Goal: Task Accomplishment & Management: Manage account settings

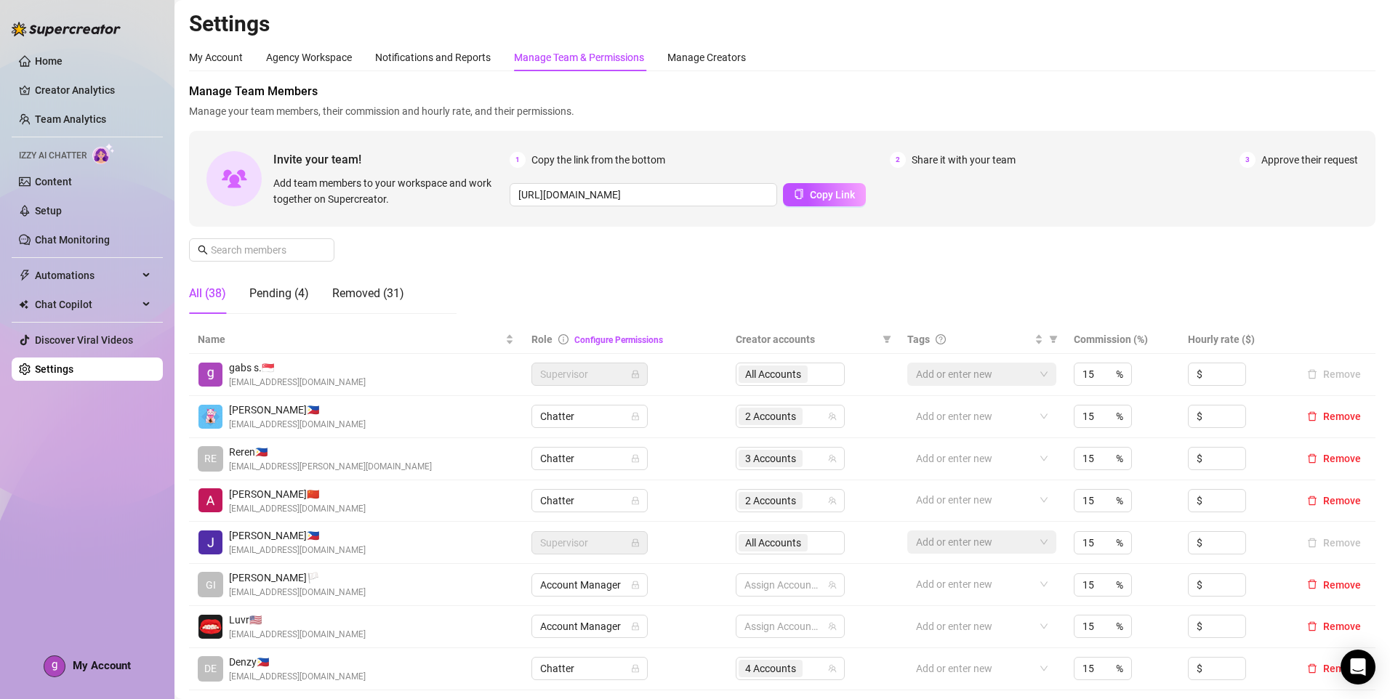
scroll to position [218, 0]
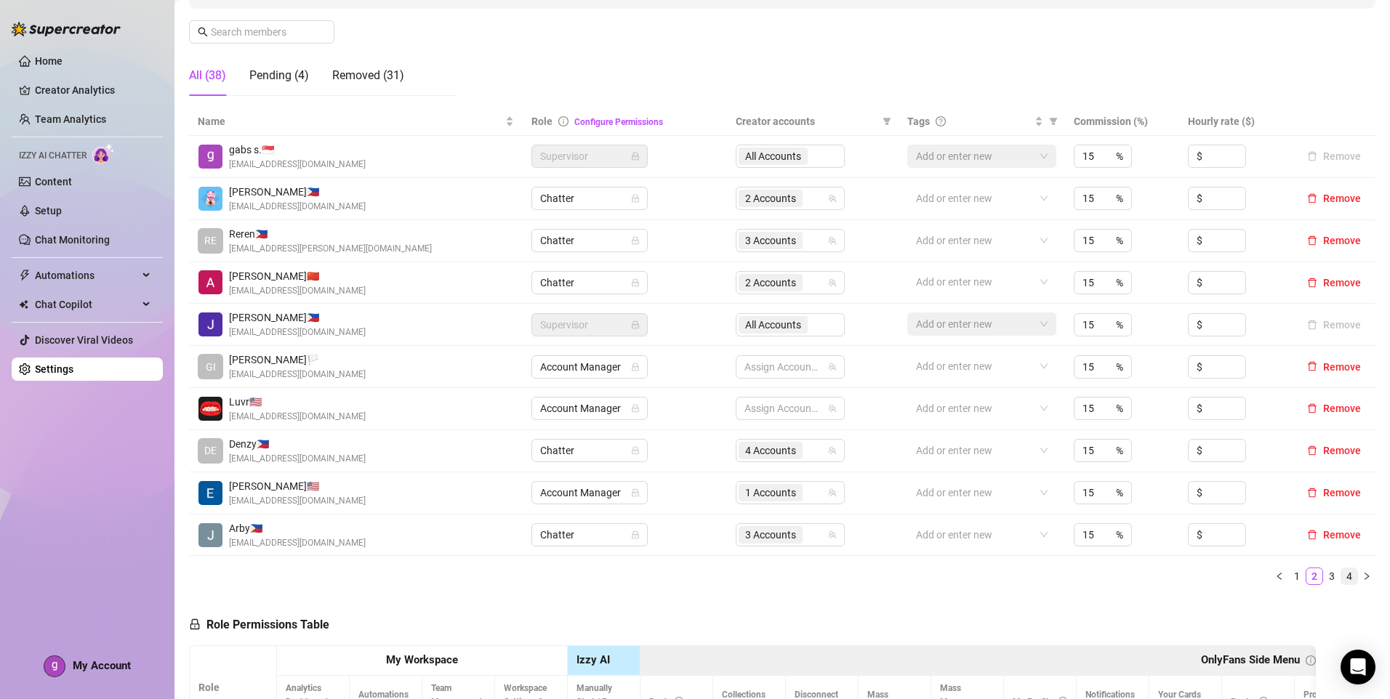
click at [1341, 581] on link "4" at bounding box center [1349, 576] width 16 height 16
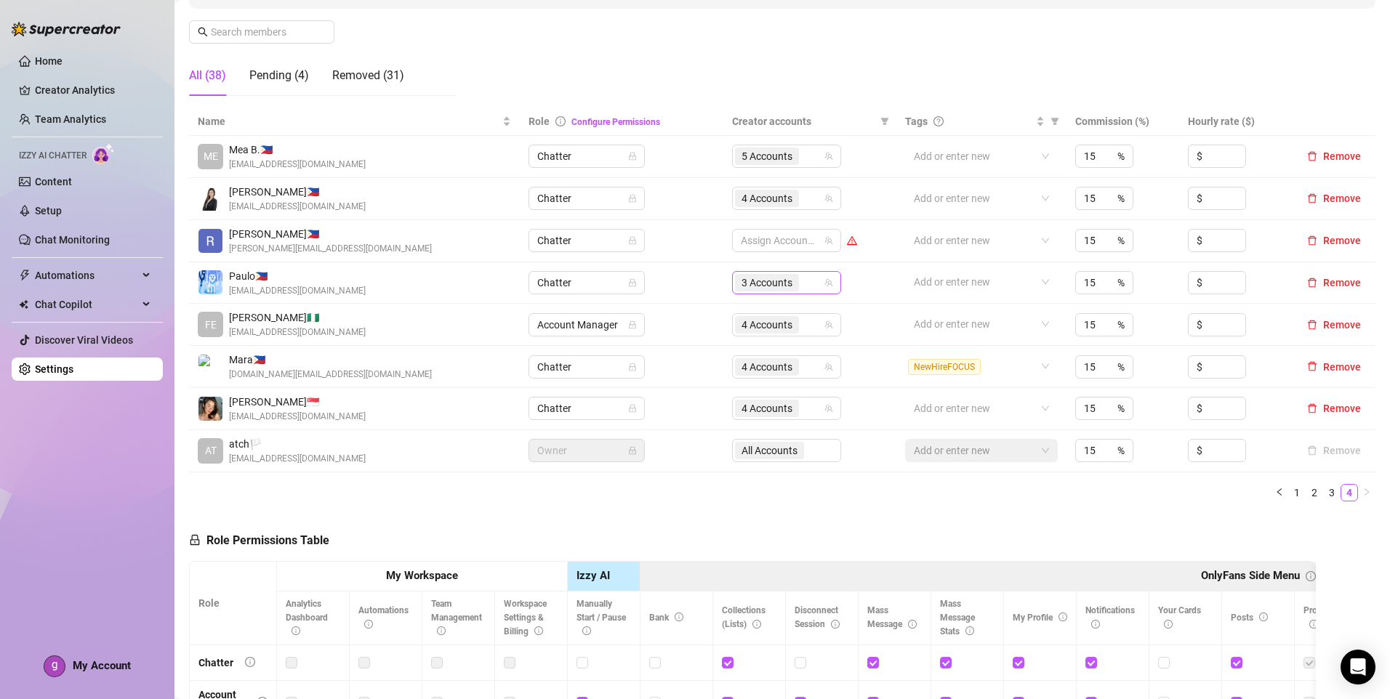
click at [796, 284] on div "3 Accounts" at bounding box center [768, 283] width 67 height 20
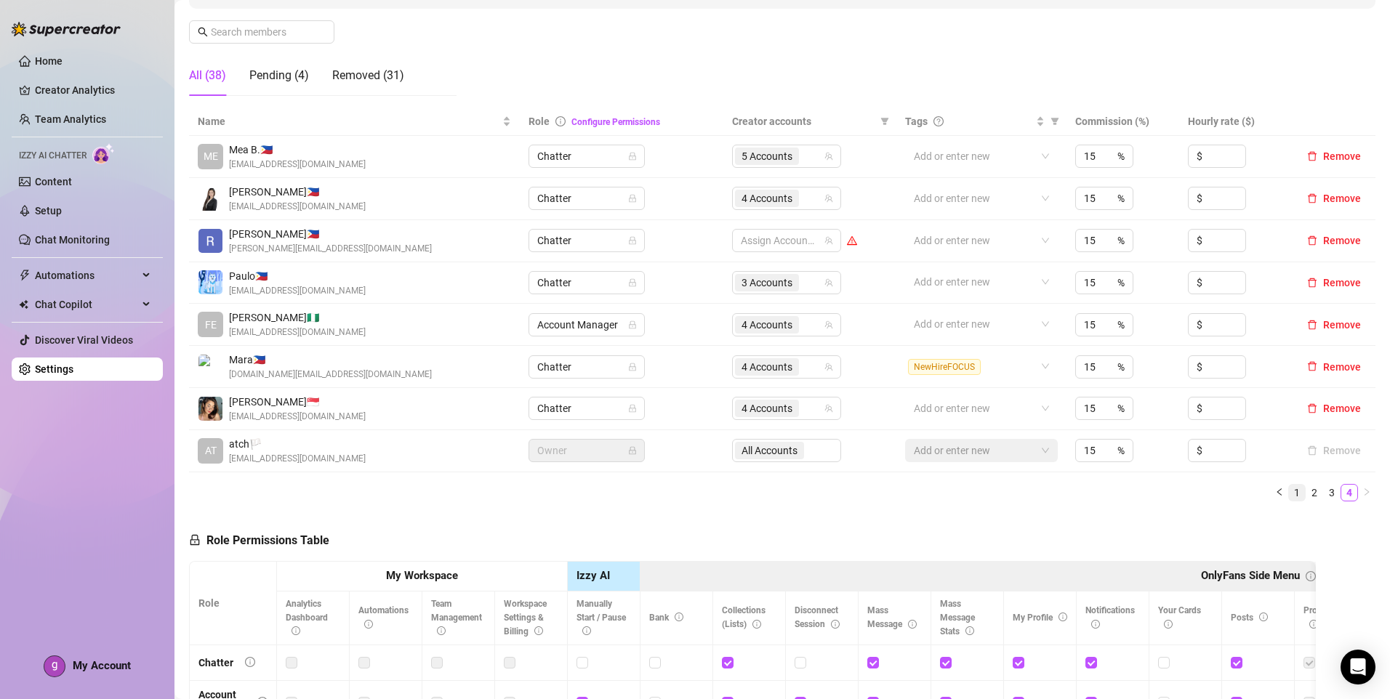
click at [1289, 500] on link "1" at bounding box center [1297, 493] width 16 height 16
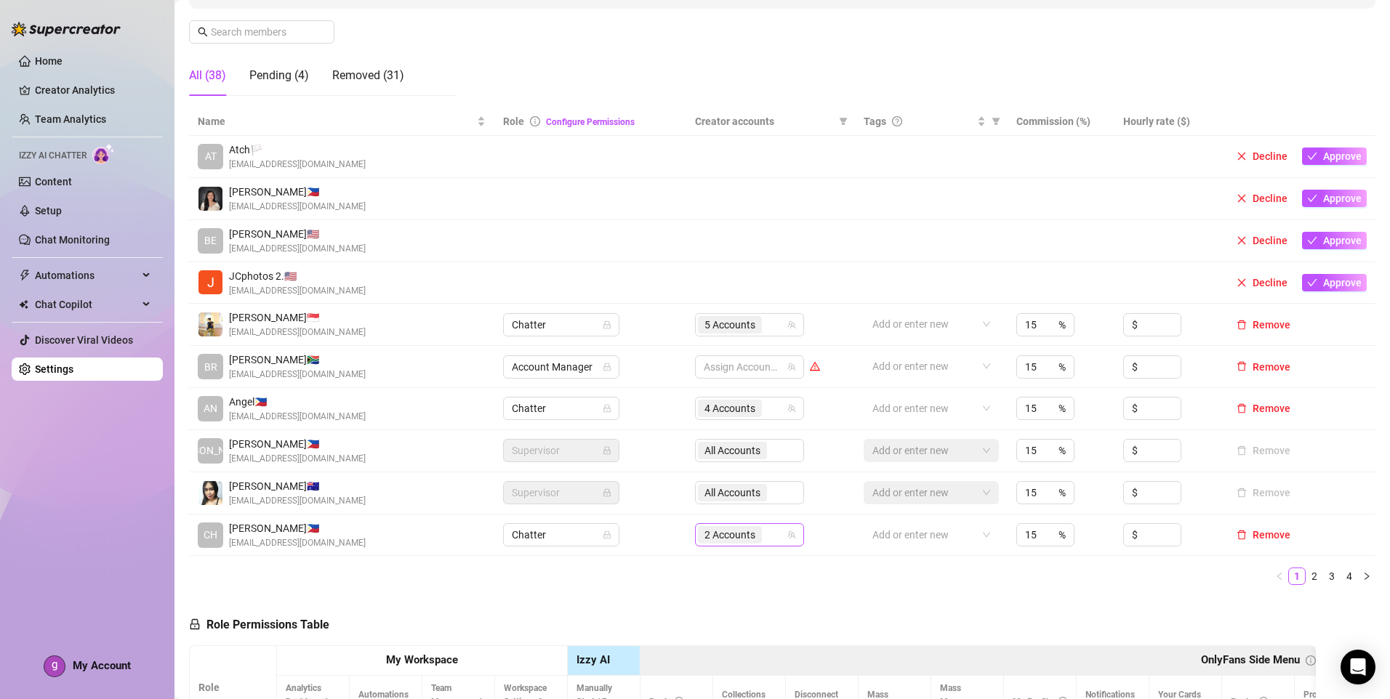
click at [773, 535] on div "2 Accounts" at bounding box center [742, 535] width 88 height 20
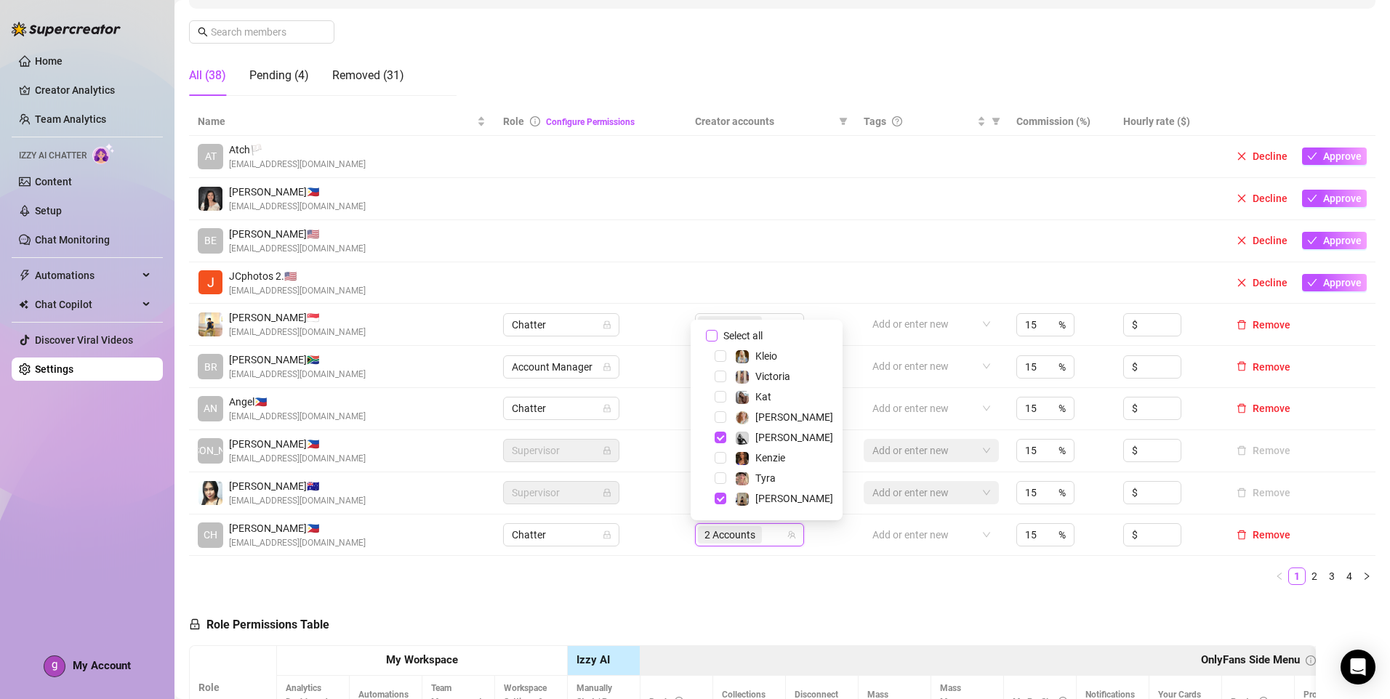
click at [706, 335] on input "Select all" at bounding box center [712, 336] width 12 height 12
click at [708, 335] on input "Select all" at bounding box center [712, 336] width 12 height 12
checkbox input "false"
click at [787, 398] on span "Kat" at bounding box center [784, 396] width 110 height 17
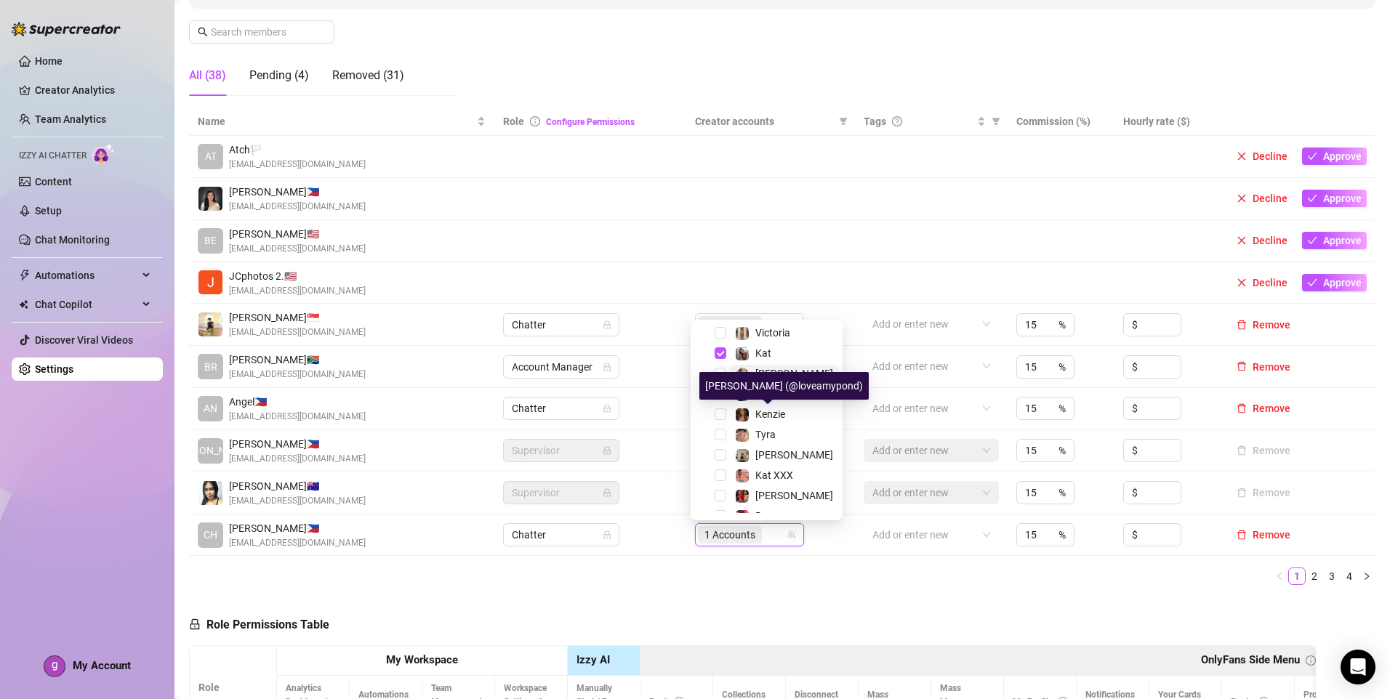
scroll to position [73, 0]
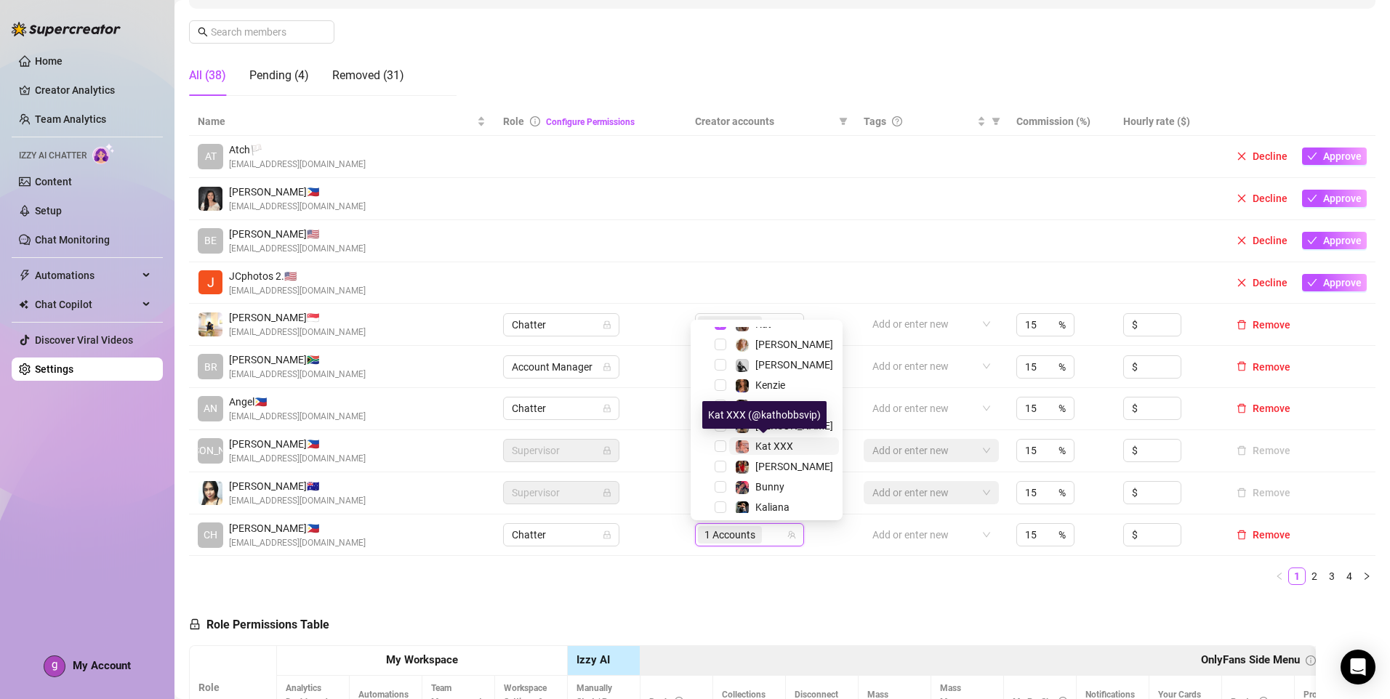
click at [786, 443] on span "Kat XXX" at bounding box center [774, 446] width 38 height 12
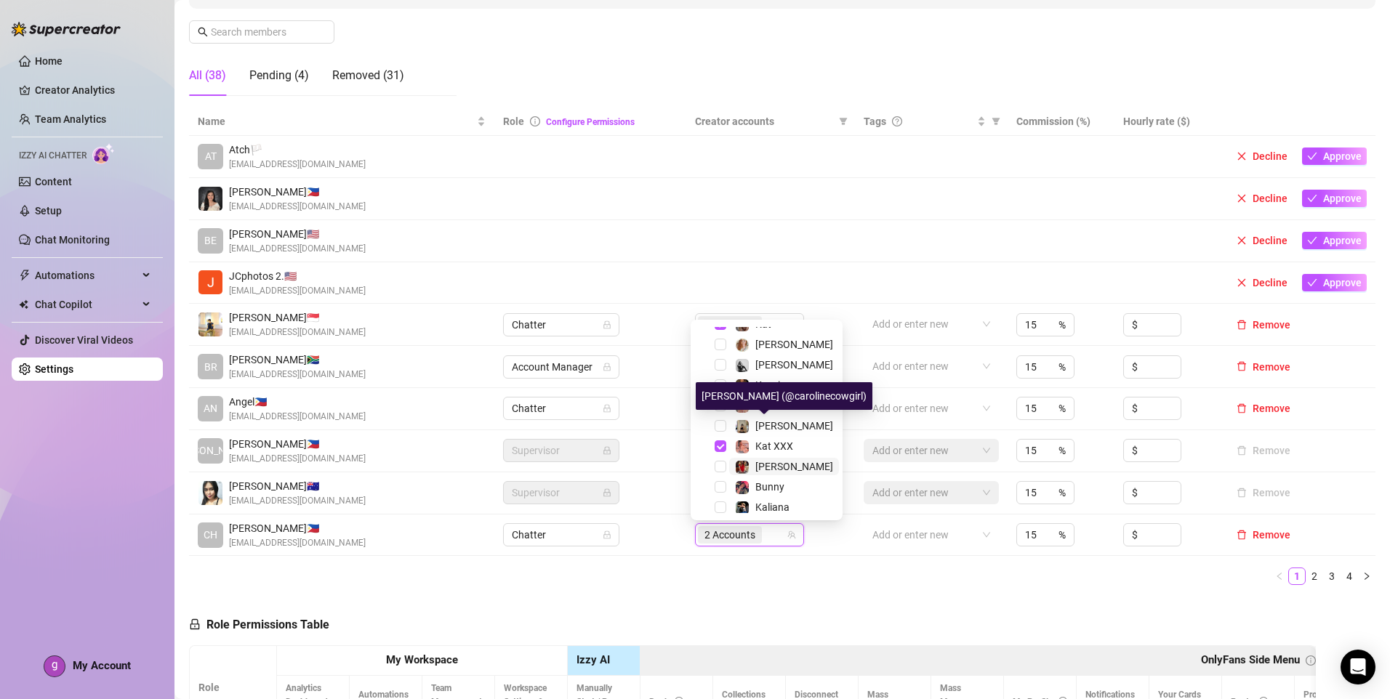
scroll to position [145, 0]
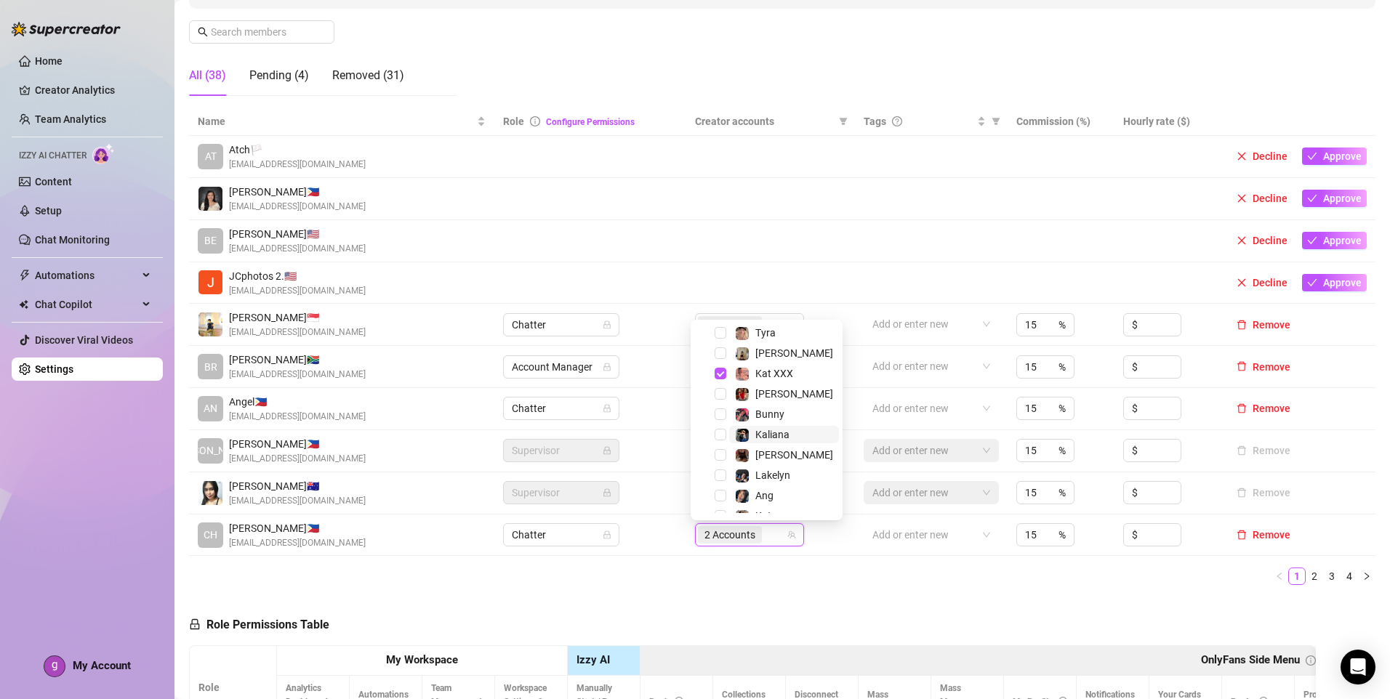
click at [786, 436] on span "Kaliana" at bounding box center [772, 435] width 34 height 12
drag, startPoint x: 927, startPoint y: 573, endPoint x: 1031, endPoint y: 574, distance: 103.2
click at [927, 574] on ul "1 2 3 4" at bounding box center [782, 576] width 1186 height 17
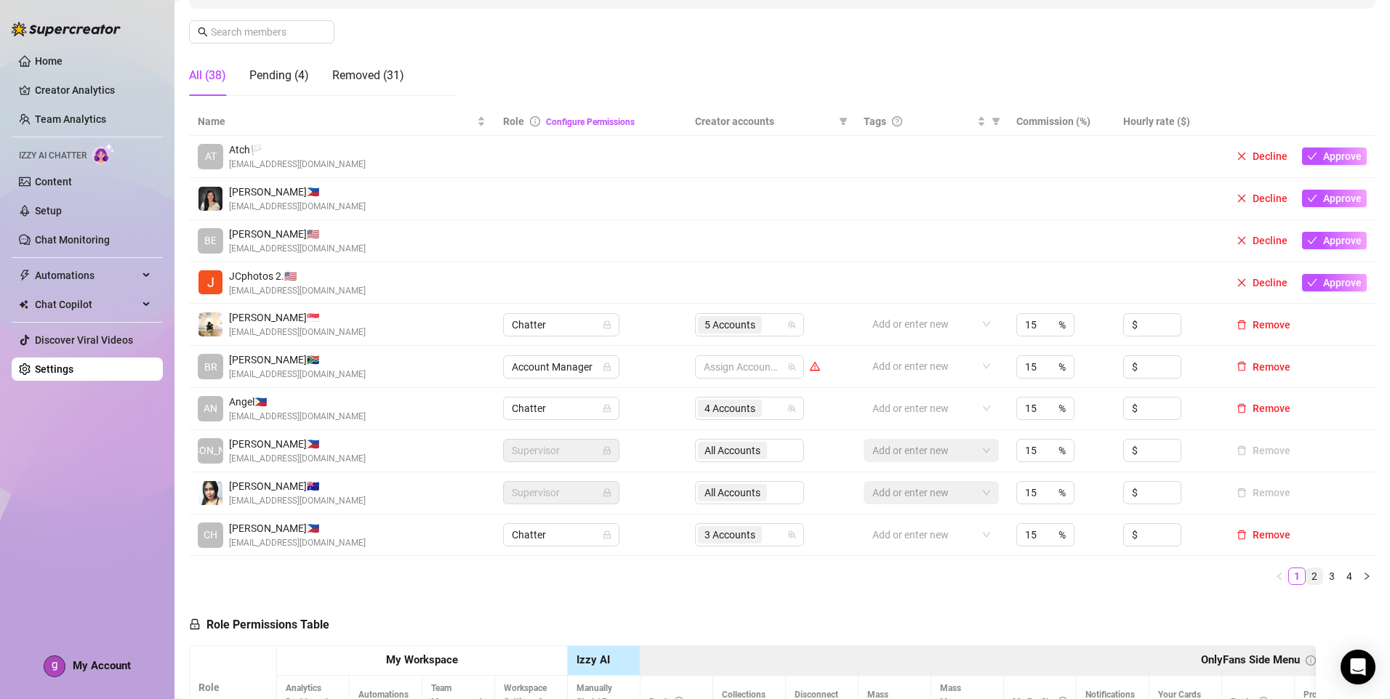
click at [1306, 579] on link "2" at bounding box center [1314, 576] width 16 height 16
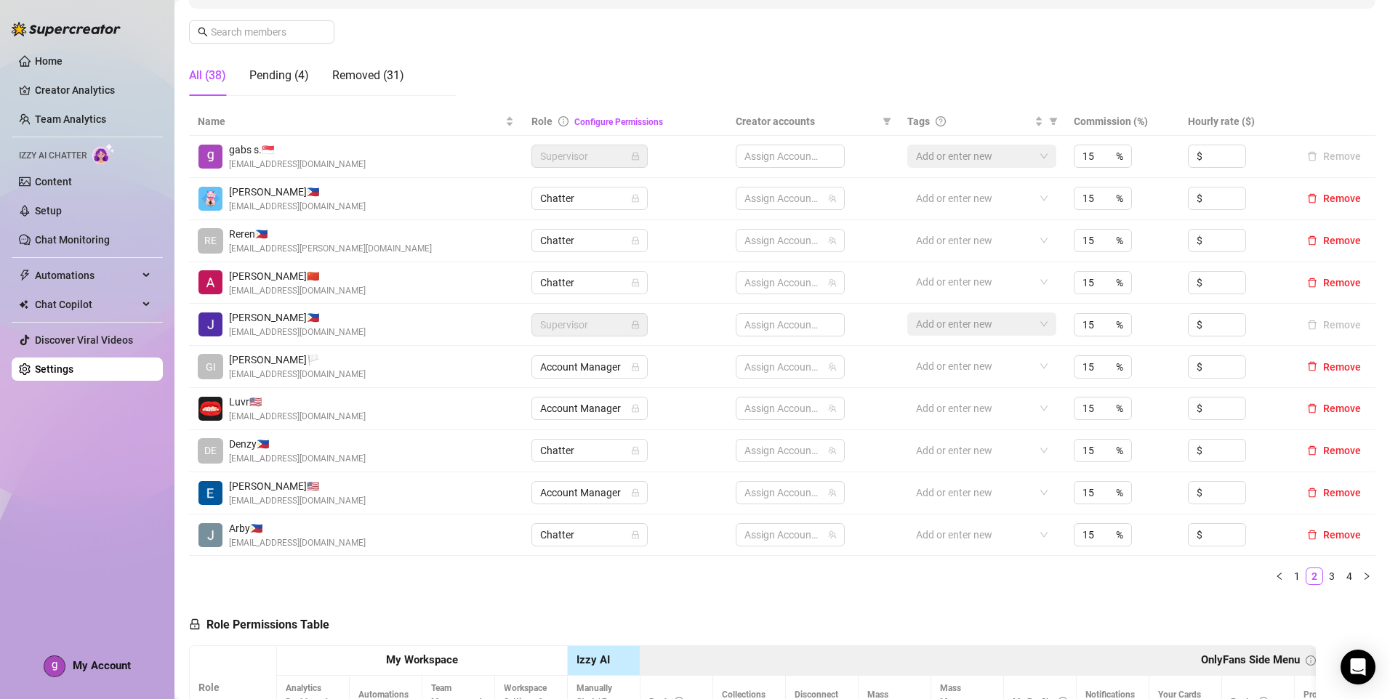
click at [1289, 576] on link "1" at bounding box center [1297, 576] width 16 height 16
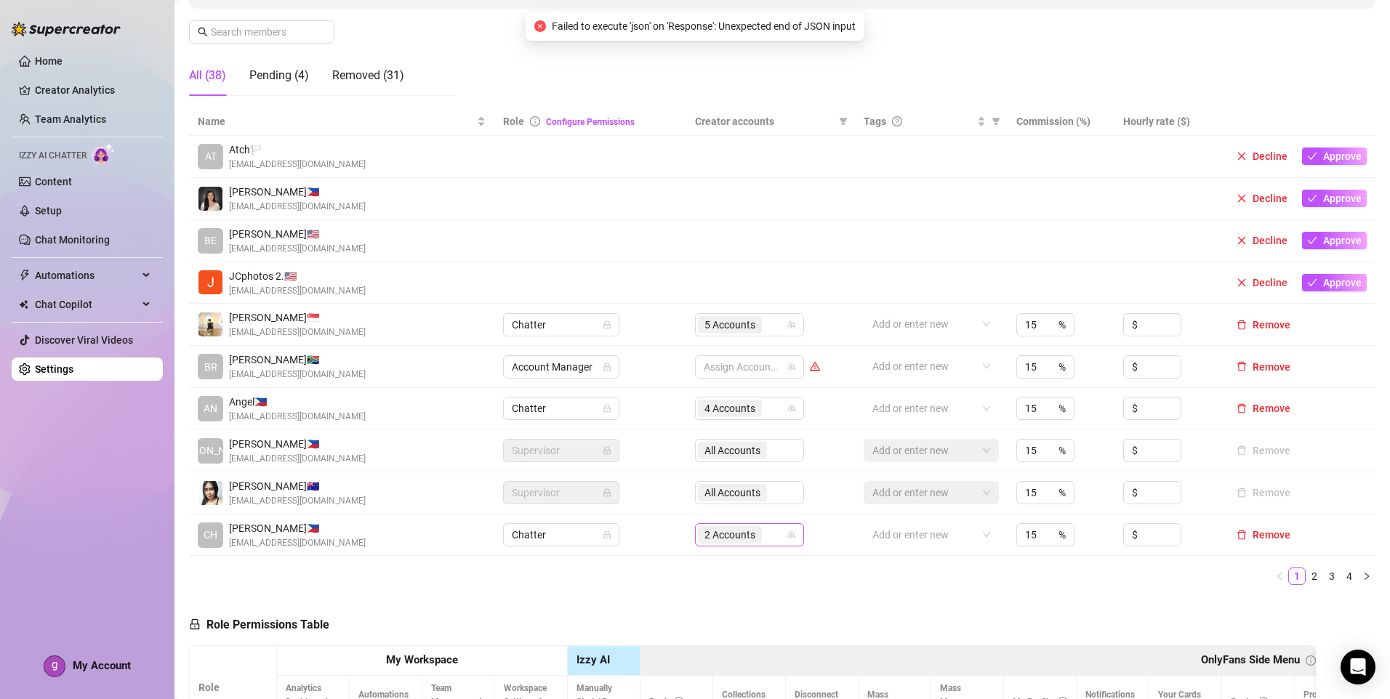
click at [765, 541] on div "2 Accounts" at bounding box center [742, 535] width 88 height 20
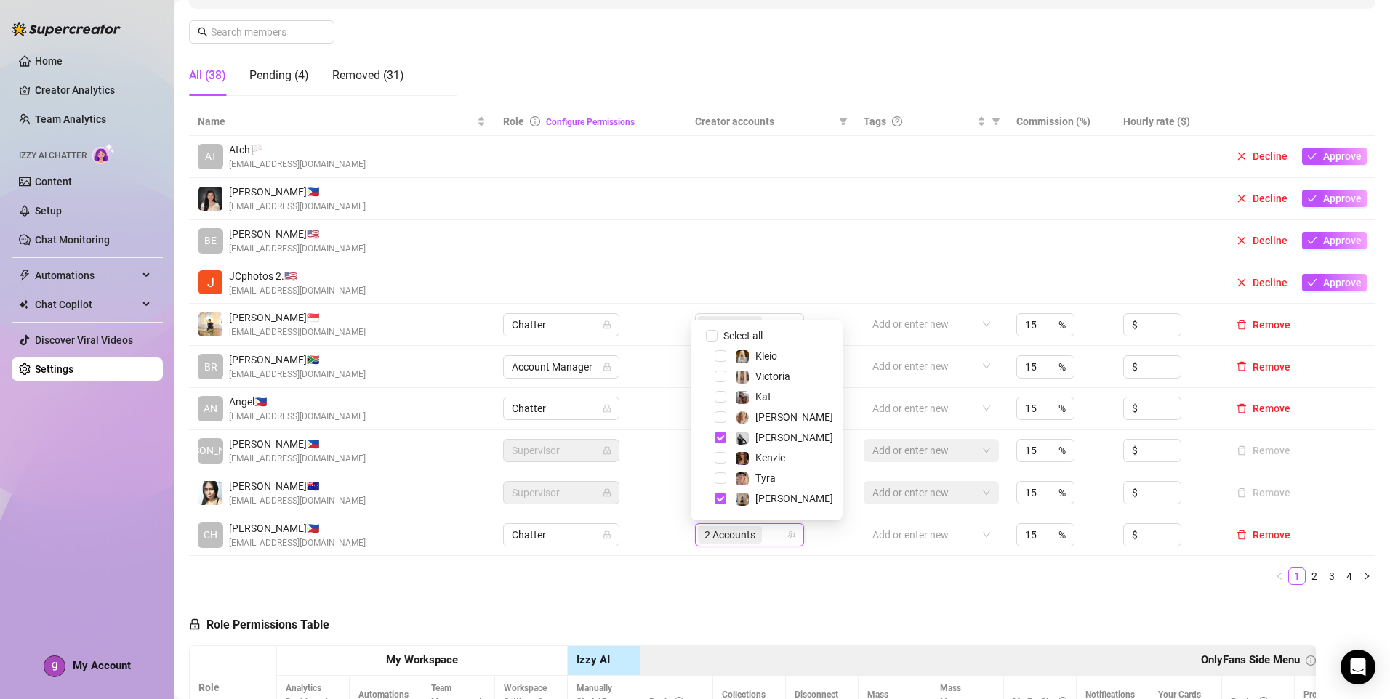
click at [770, 338] on div "Select all" at bounding box center [751, 335] width 63 height 17
click at [712, 336] on input "Select all" at bounding box center [712, 336] width 12 height 12
checkbox input "false"
click at [768, 395] on span "Kat" at bounding box center [763, 397] width 16 height 12
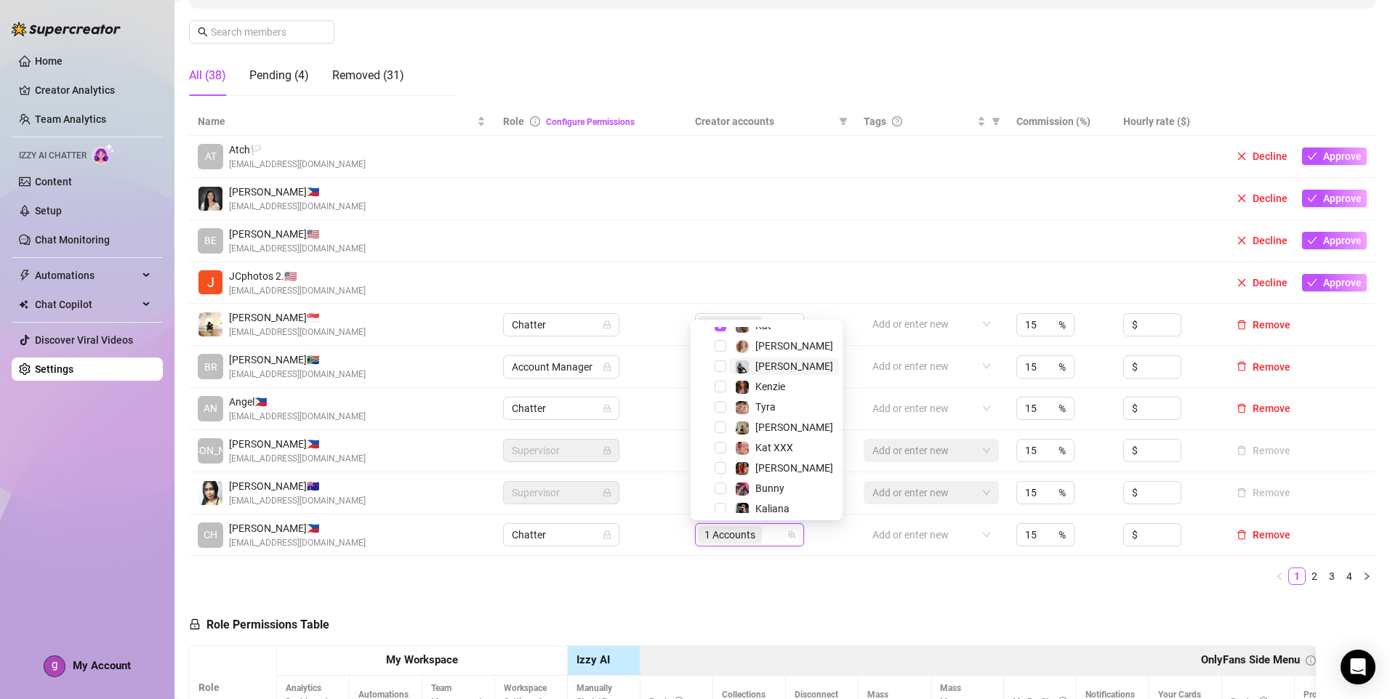
scroll to position [73, 0]
click at [781, 446] on span "Kat XXX" at bounding box center [774, 446] width 38 height 12
click at [768, 502] on span "Kaliana" at bounding box center [772, 508] width 34 height 12
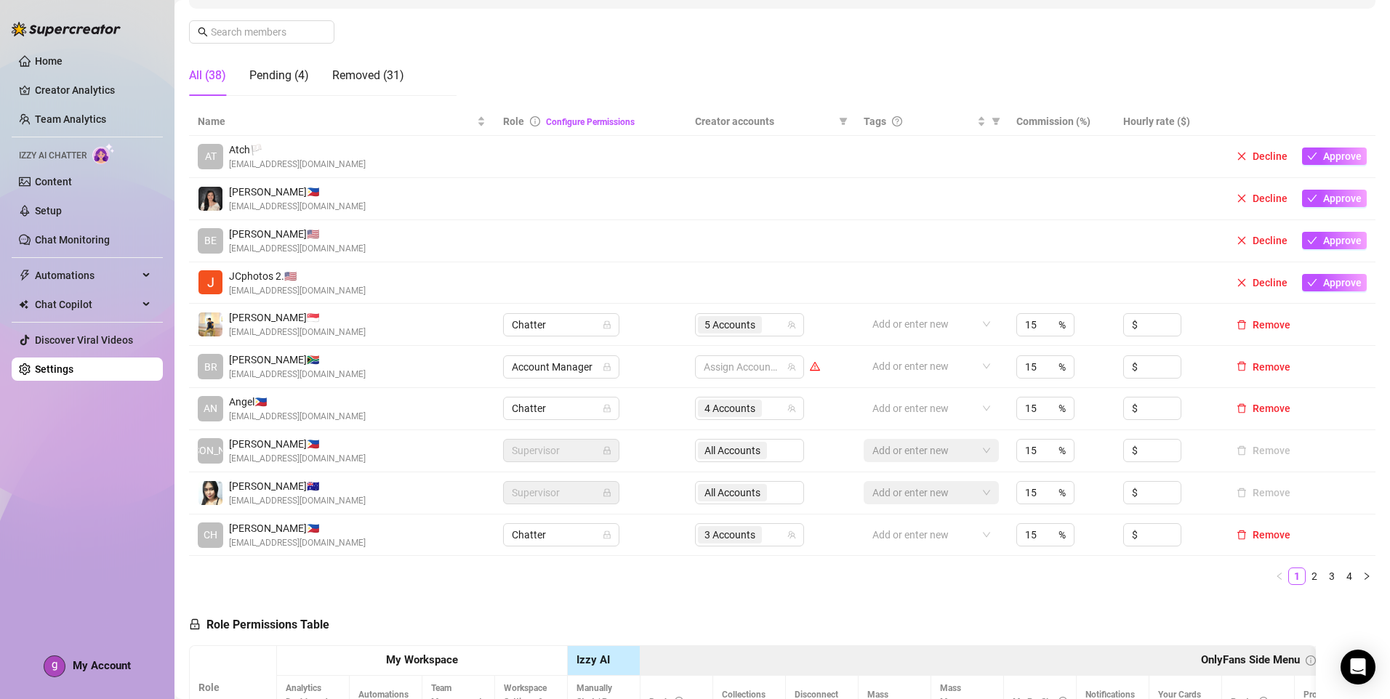
drag, startPoint x: 850, startPoint y: 568, endPoint x: 1081, endPoint y: 585, distance: 231.8
click at [850, 568] on div "Name Role Configure Permissions Creator accounts Tags Commission (%) Hourly rat…" at bounding box center [782, 347] width 1186 height 478
click at [1306, 578] on link "2" at bounding box center [1314, 576] width 16 height 16
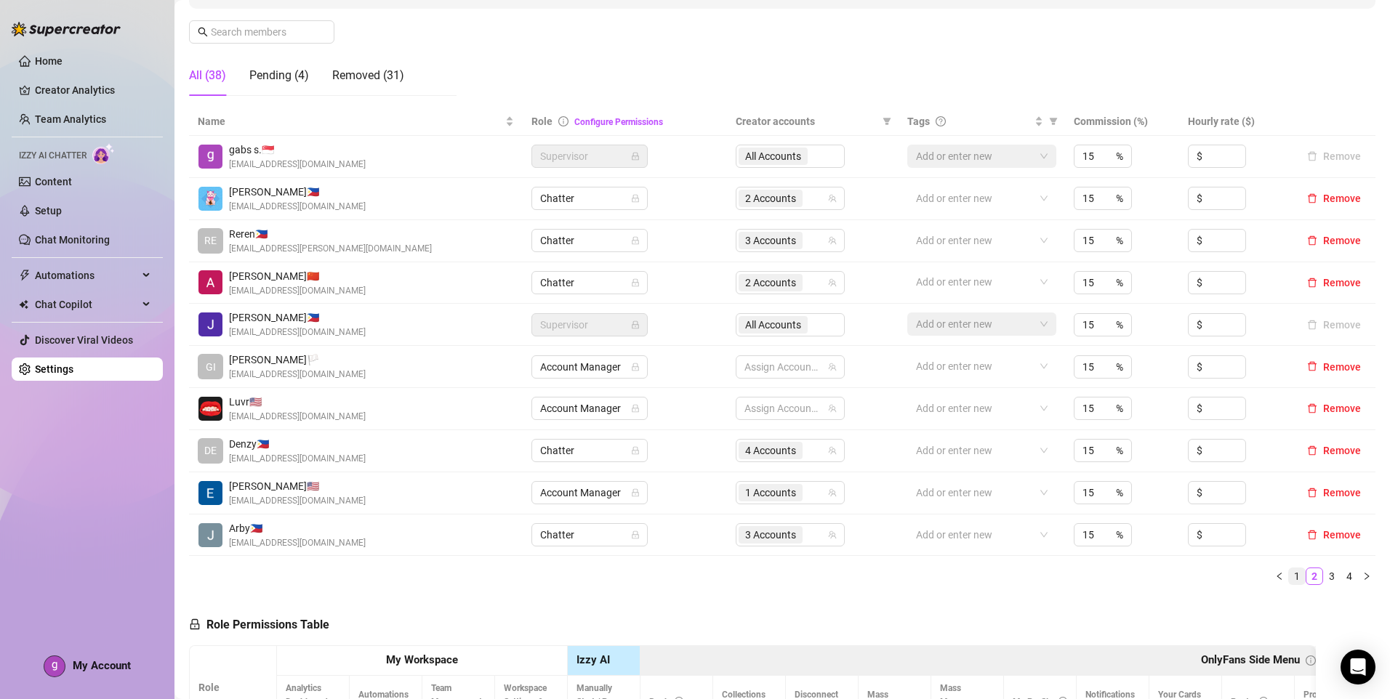
click at [1289, 580] on link "1" at bounding box center [1297, 576] width 16 height 16
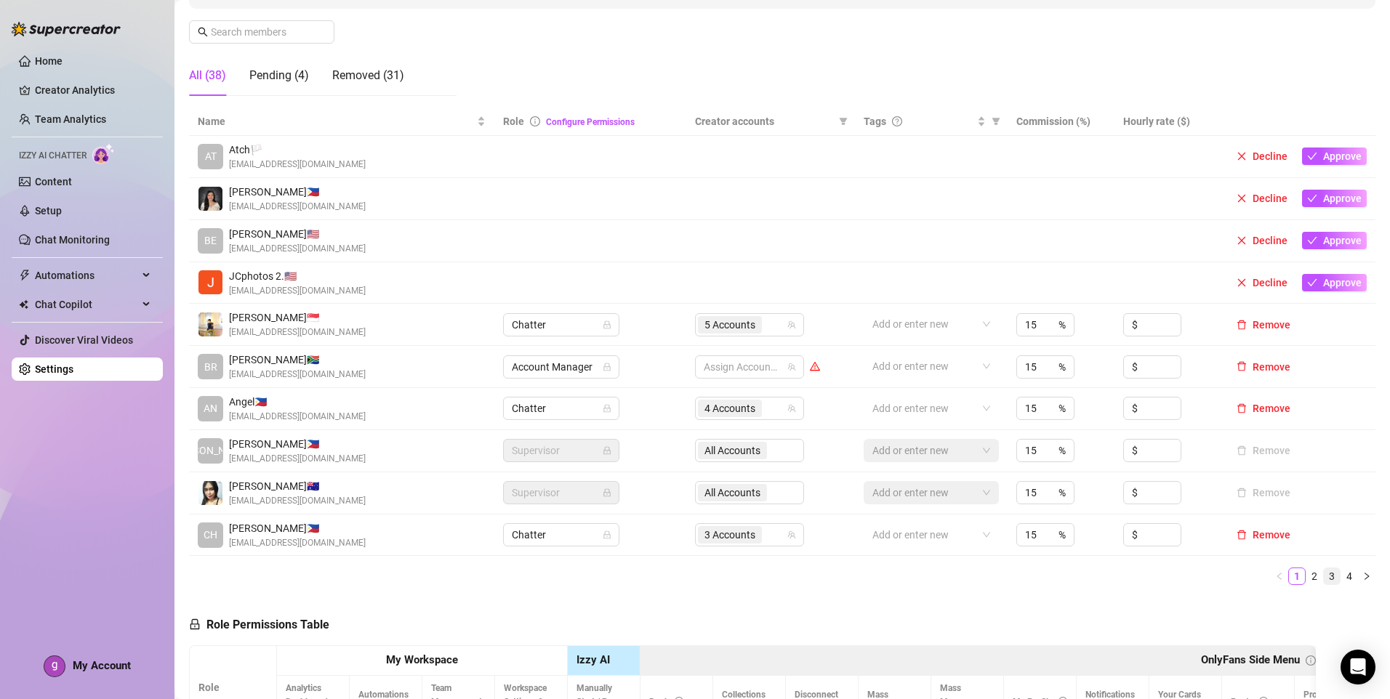
click at [1324, 579] on link "3" at bounding box center [1332, 576] width 16 height 16
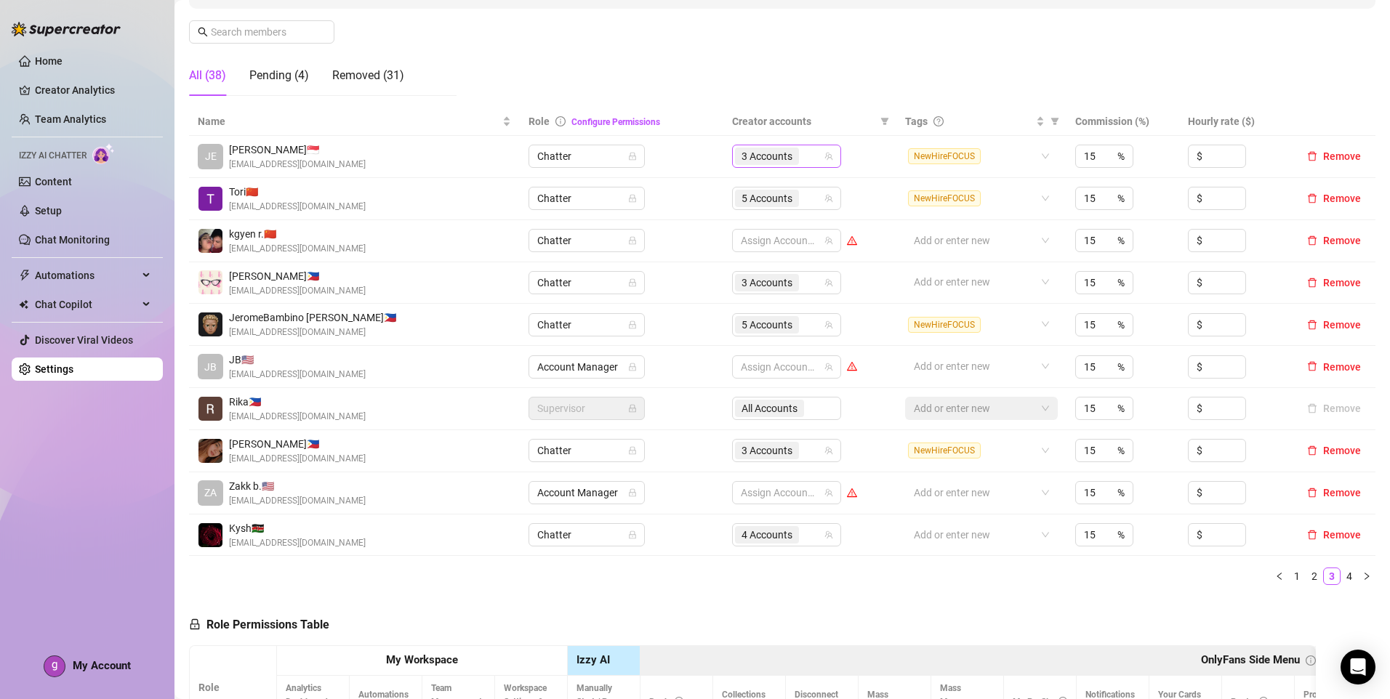
click at [802, 152] on input "search" at bounding box center [803, 156] width 3 height 17
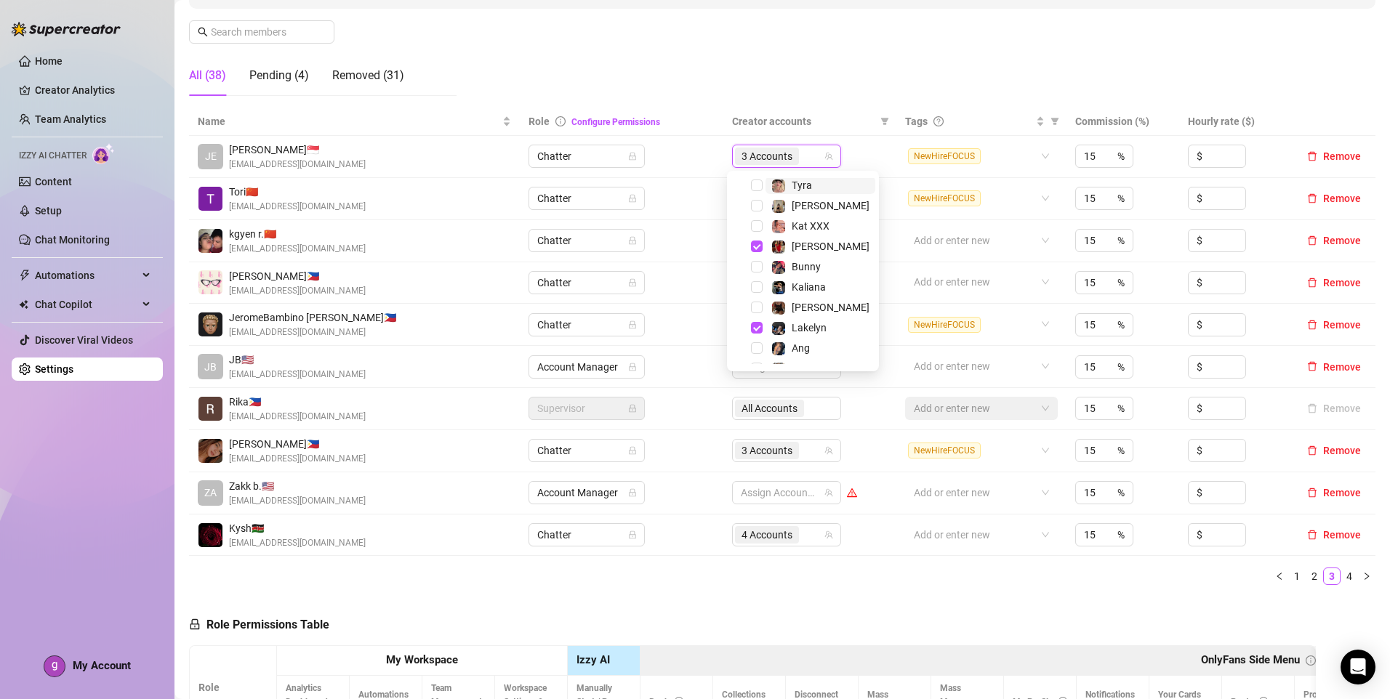
scroll to position [145, 0]
click at [1306, 579] on link "2" at bounding box center [1314, 576] width 16 height 16
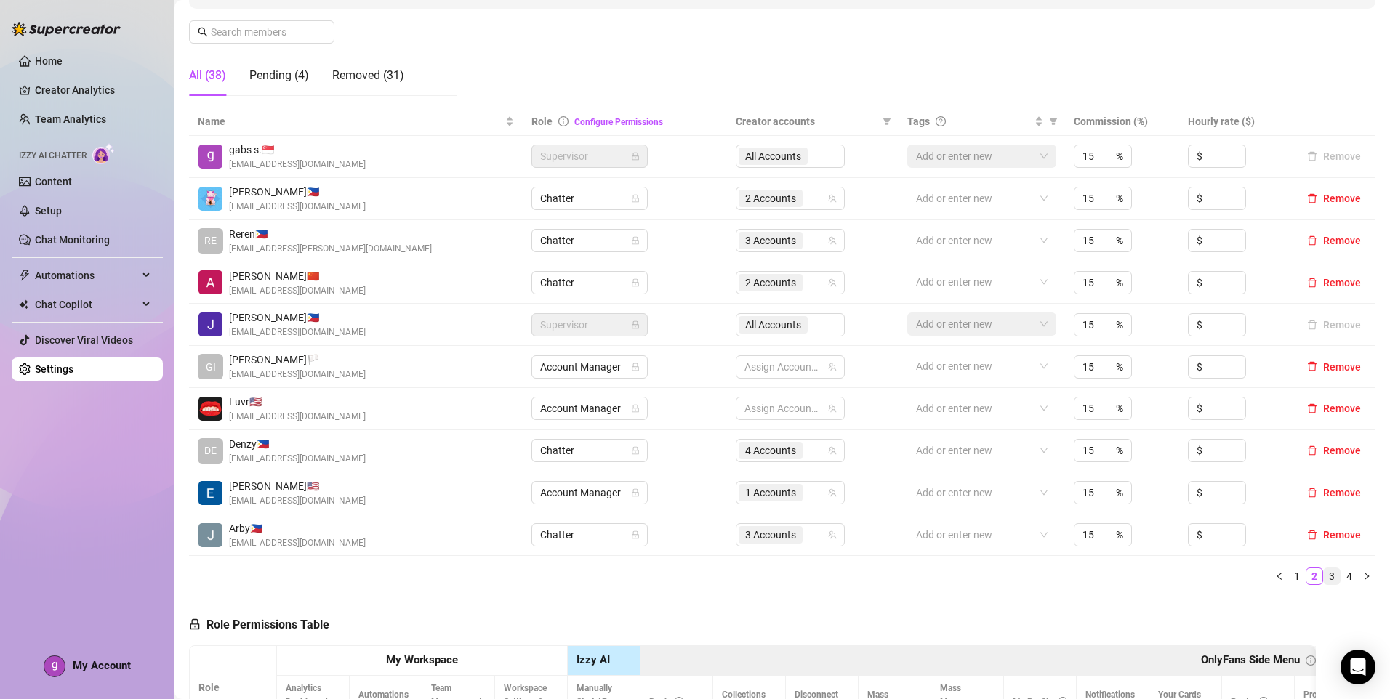
click at [1326, 578] on link "3" at bounding box center [1332, 576] width 16 height 16
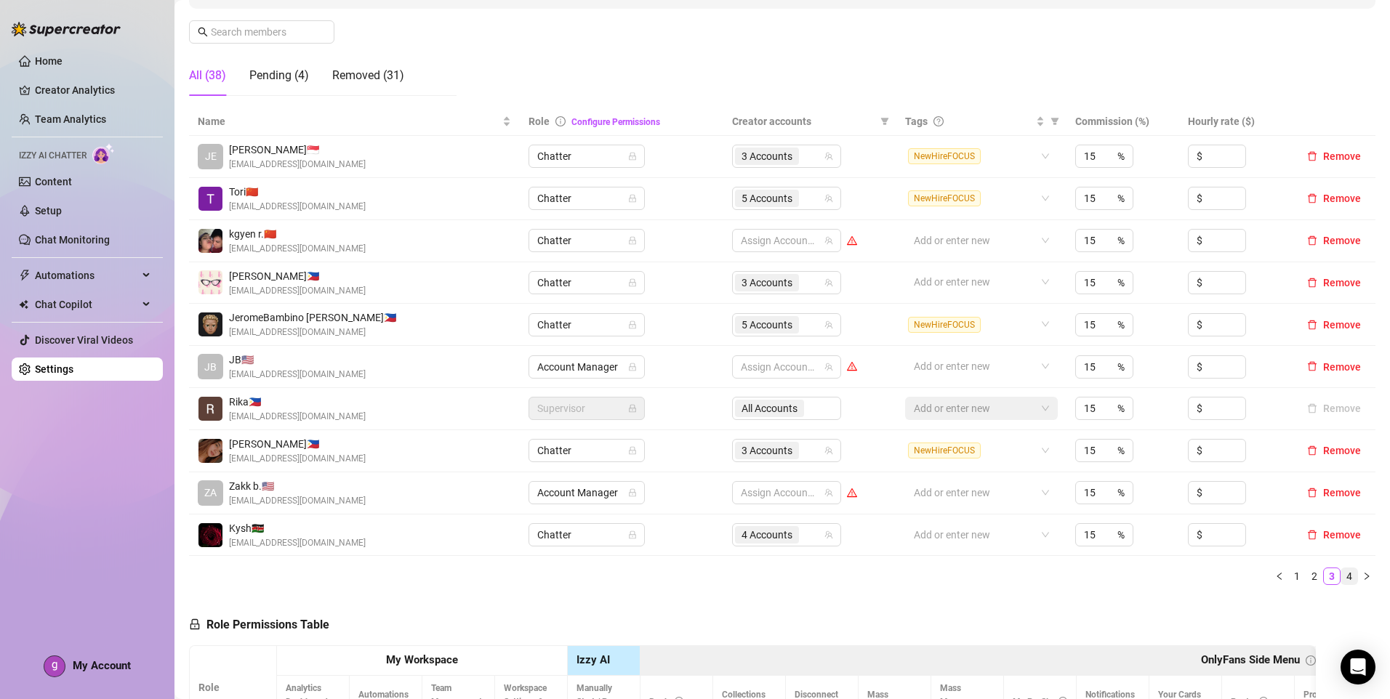
click at [1341, 576] on link "4" at bounding box center [1349, 576] width 16 height 16
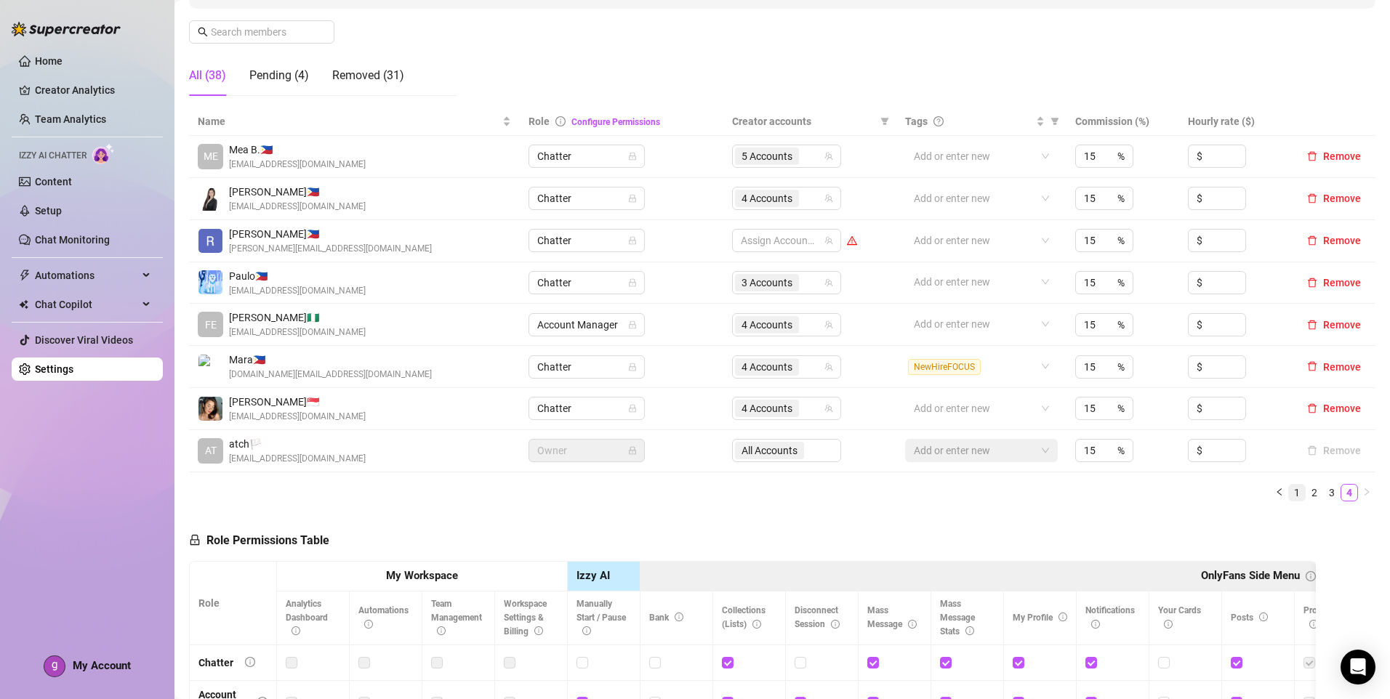
click at [1289, 497] on link "1" at bounding box center [1297, 493] width 16 height 16
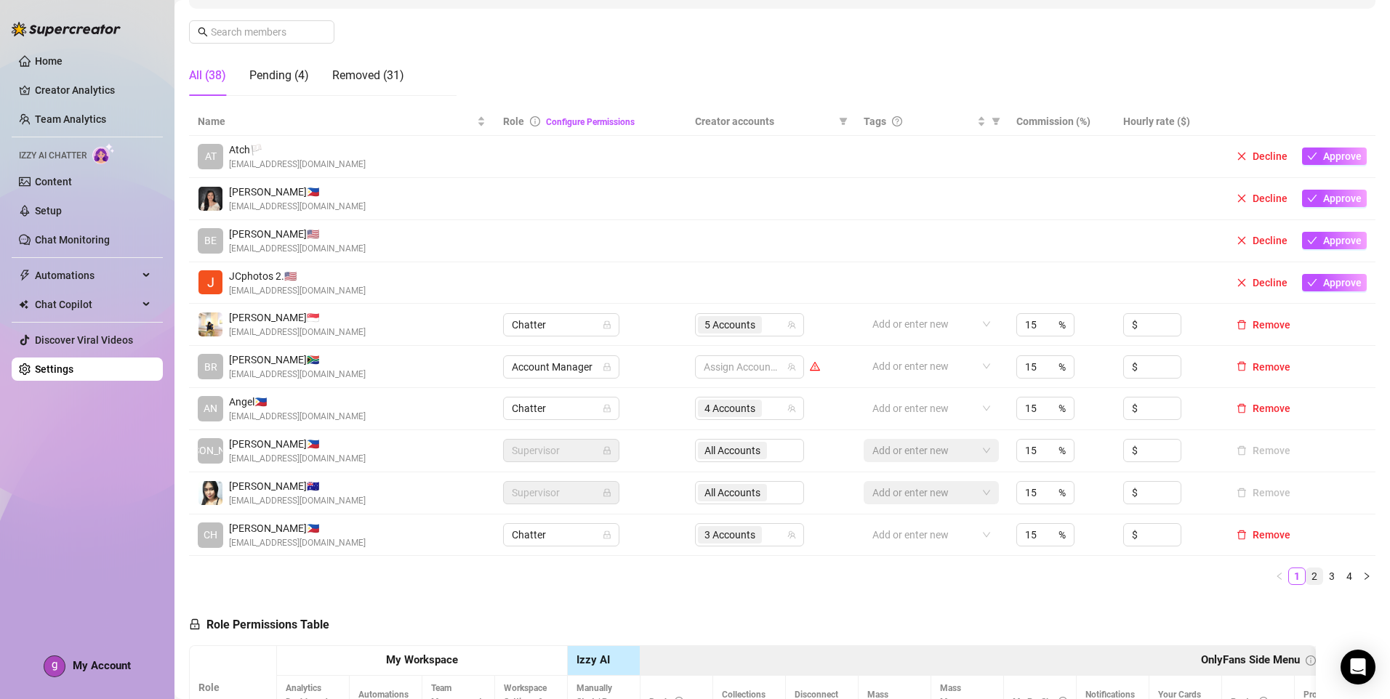
click at [1306, 581] on link "2" at bounding box center [1314, 576] width 16 height 16
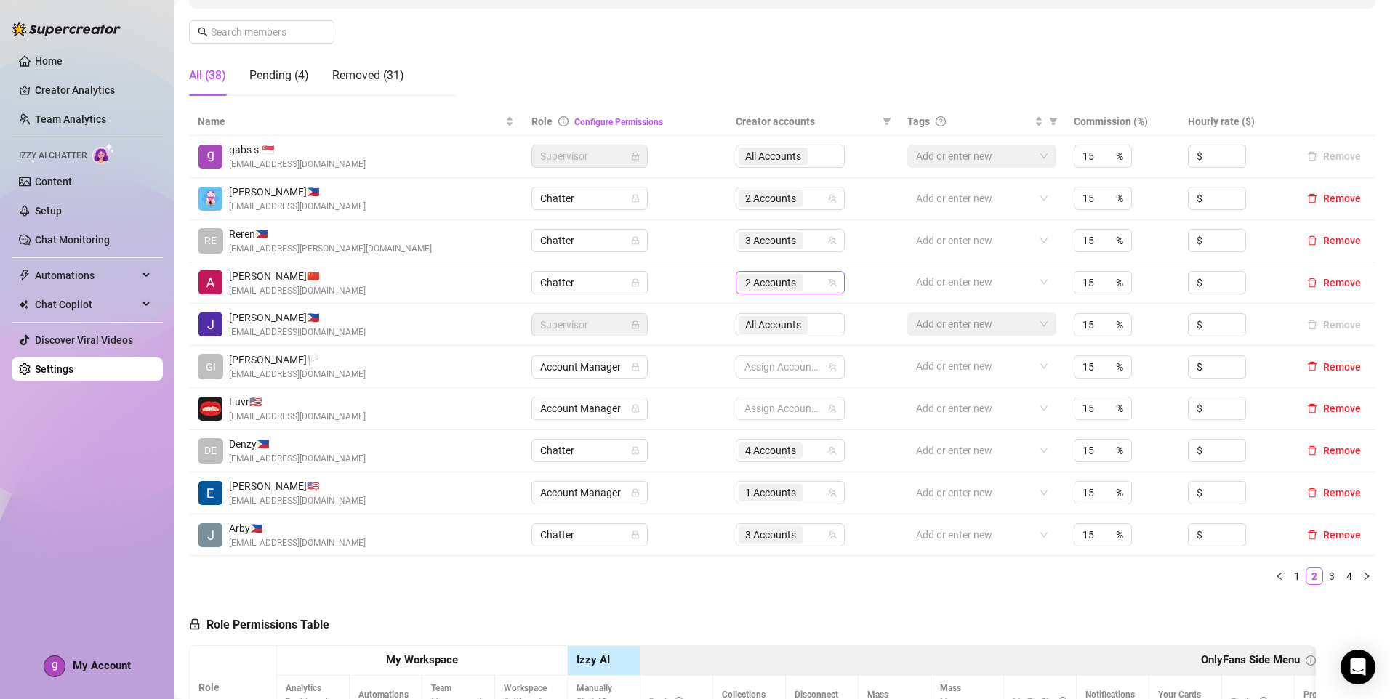
click at [808, 288] on div "2 Accounts" at bounding box center [782, 283] width 88 height 20
click at [997, 589] on div "Name Role Configure Permissions Creator accounts Tags Commission (%) Hourly rat…" at bounding box center [782, 352] width 1186 height 489
click at [811, 531] on div "3 Accounts" at bounding box center [782, 535] width 88 height 20
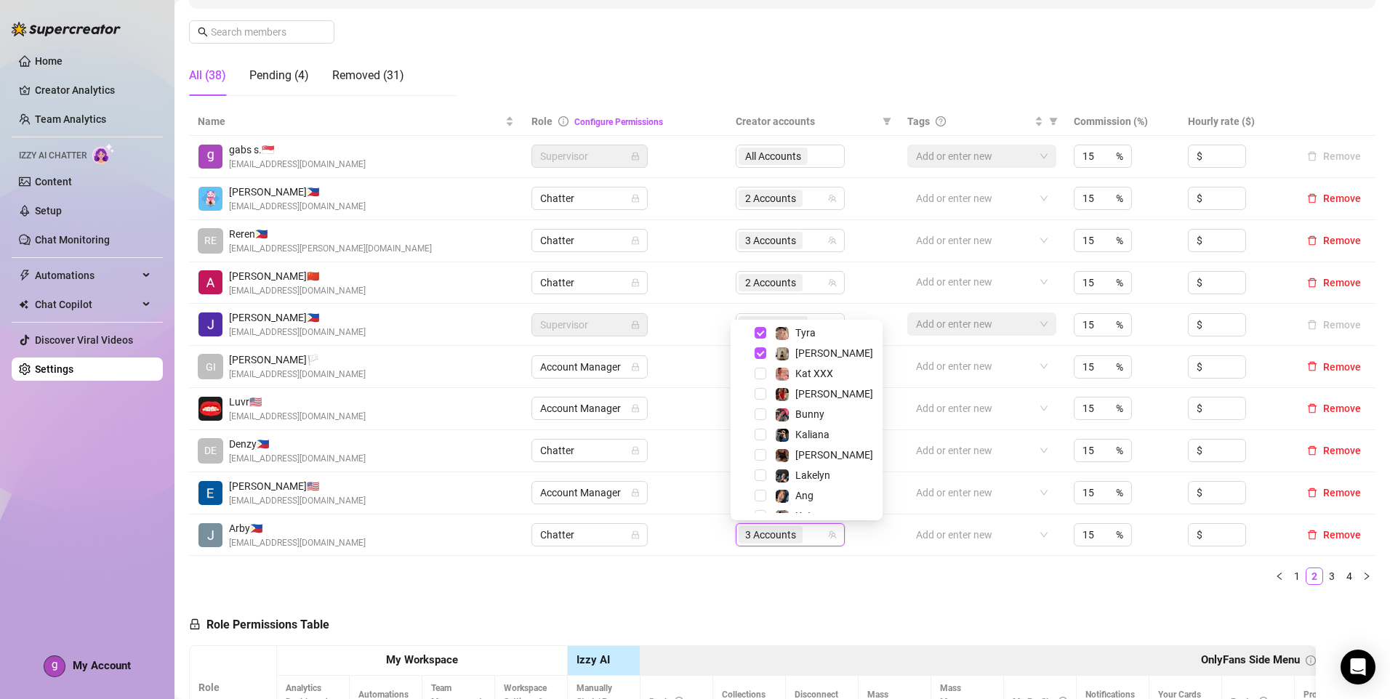
click at [871, 582] on ul "1 2 3 4" at bounding box center [782, 576] width 1186 height 17
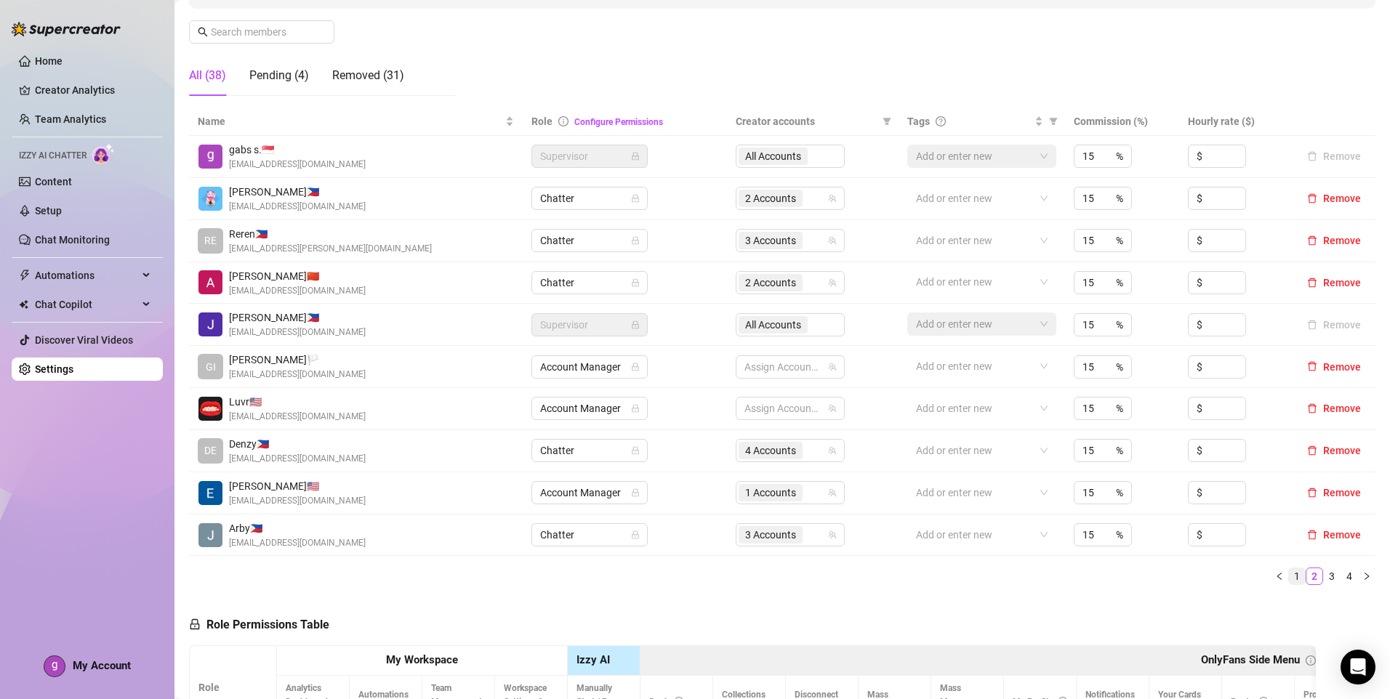
click at [1289, 579] on link "1" at bounding box center [1297, 576] width 16 height 16
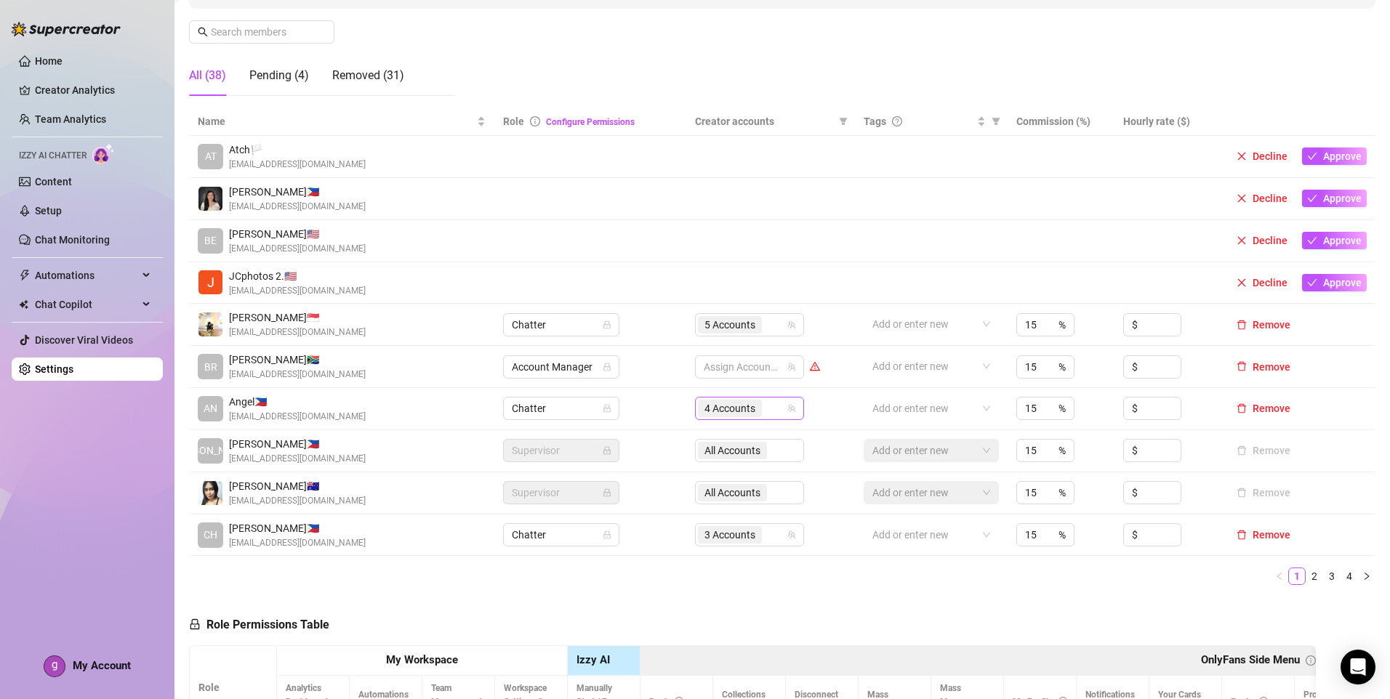
click at [777, 413] on div "4 Accounts" at bounding box center [742, 408] width 88 height 20
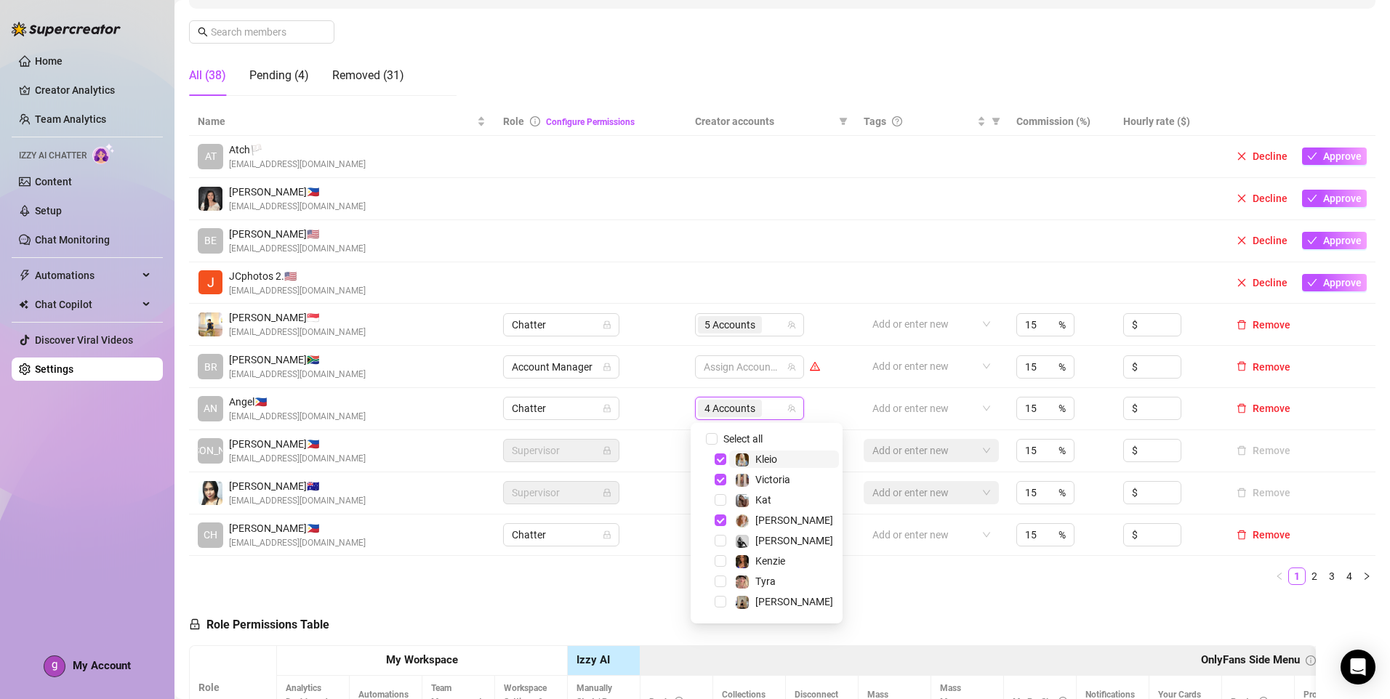
click at [782, 462] on span "Kleio" at bounding box center [784, 459] width 110 height 17
click at [784, 495] on span "Kat" at bounding box center [784, 499] width 110 height 17
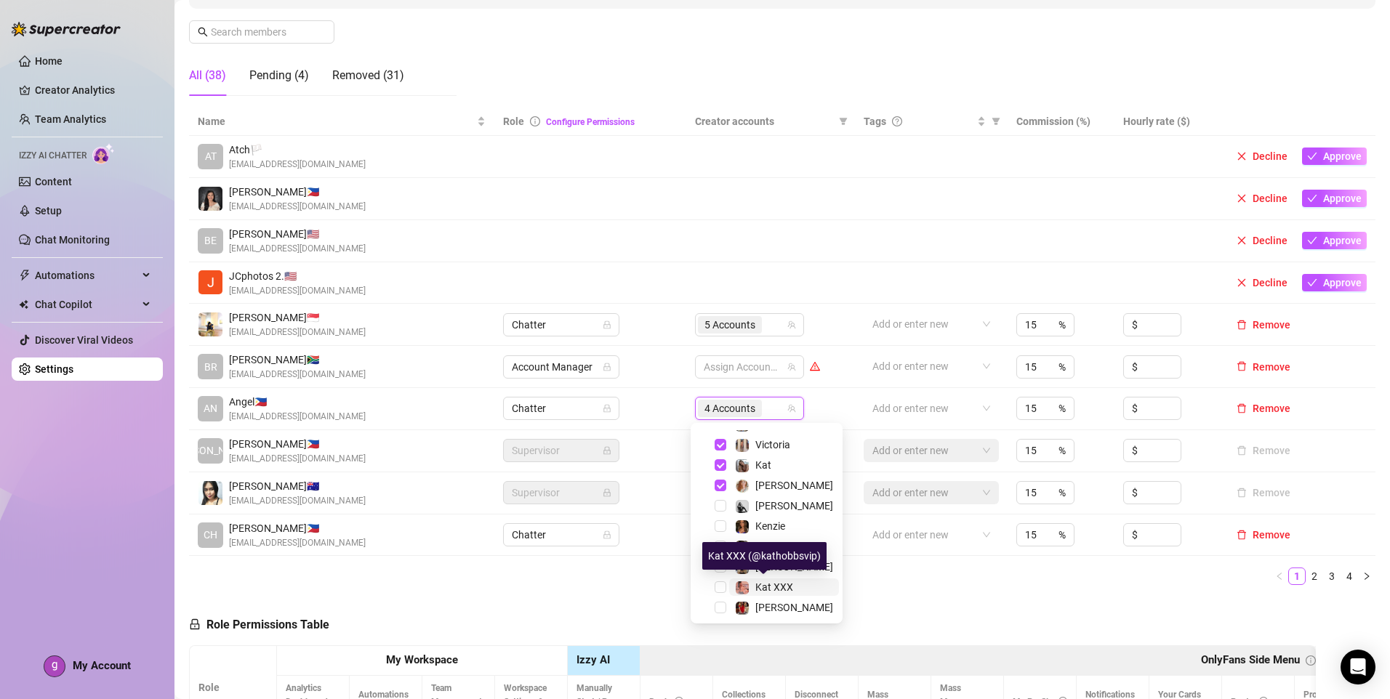
click at [786, 584] on span "Kat XXX" at bounding box center [774, 587] width 38 height 12
click at [912, 581] on ul "1 2 3 4" at bounding box center [782, 576] width 1186 height 17
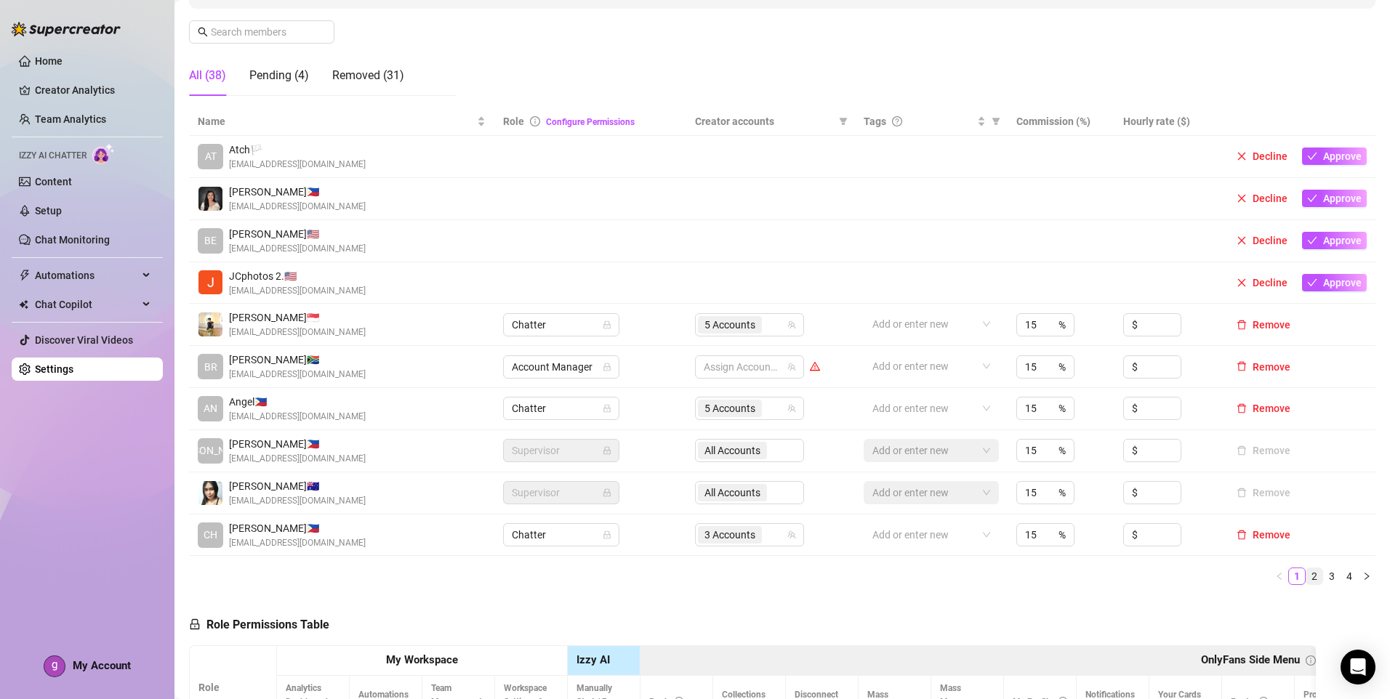
drag, startPoint x: 1308, startPoint y: 574, endPoint x: 1294, endPoint y: 578, distance: 14.3
click at [1308, 574] on link "2" at bounding box center [1314, 576] width 16 height 16
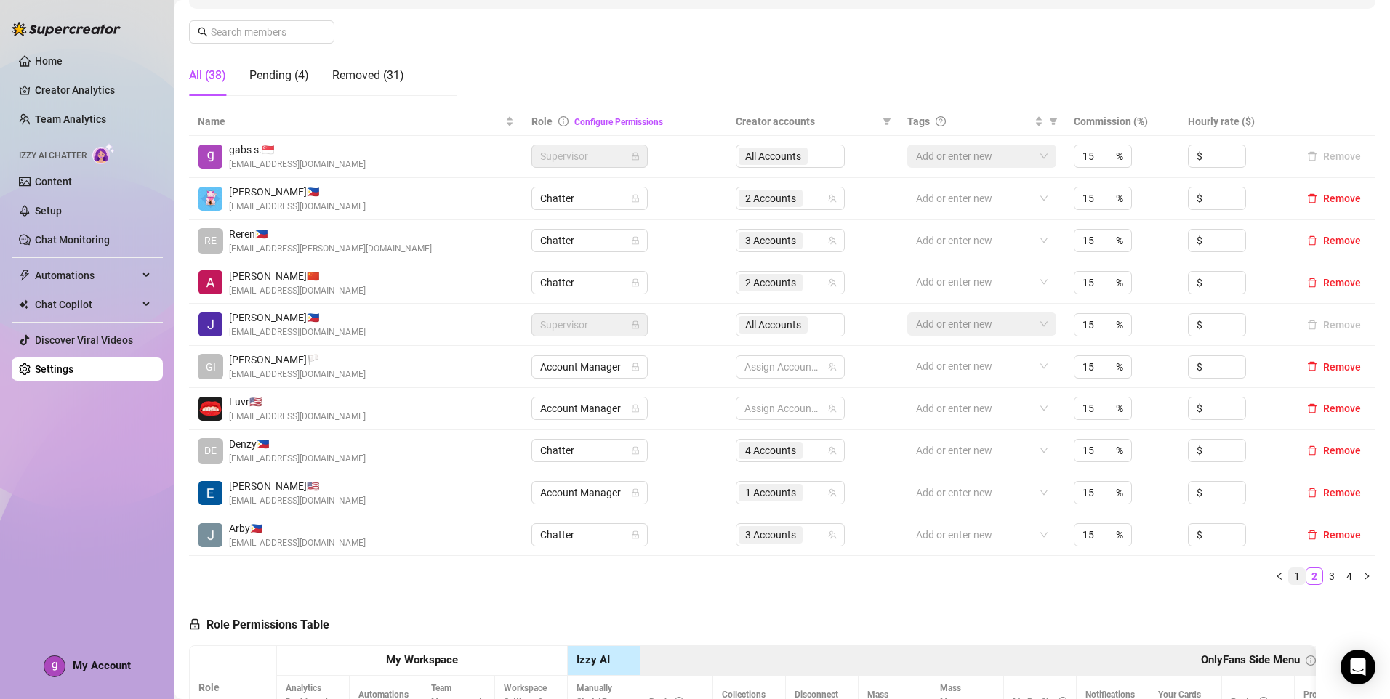
click at [1290, 579] on link "1" at bounding box center [1297, 576] width 16 height 16
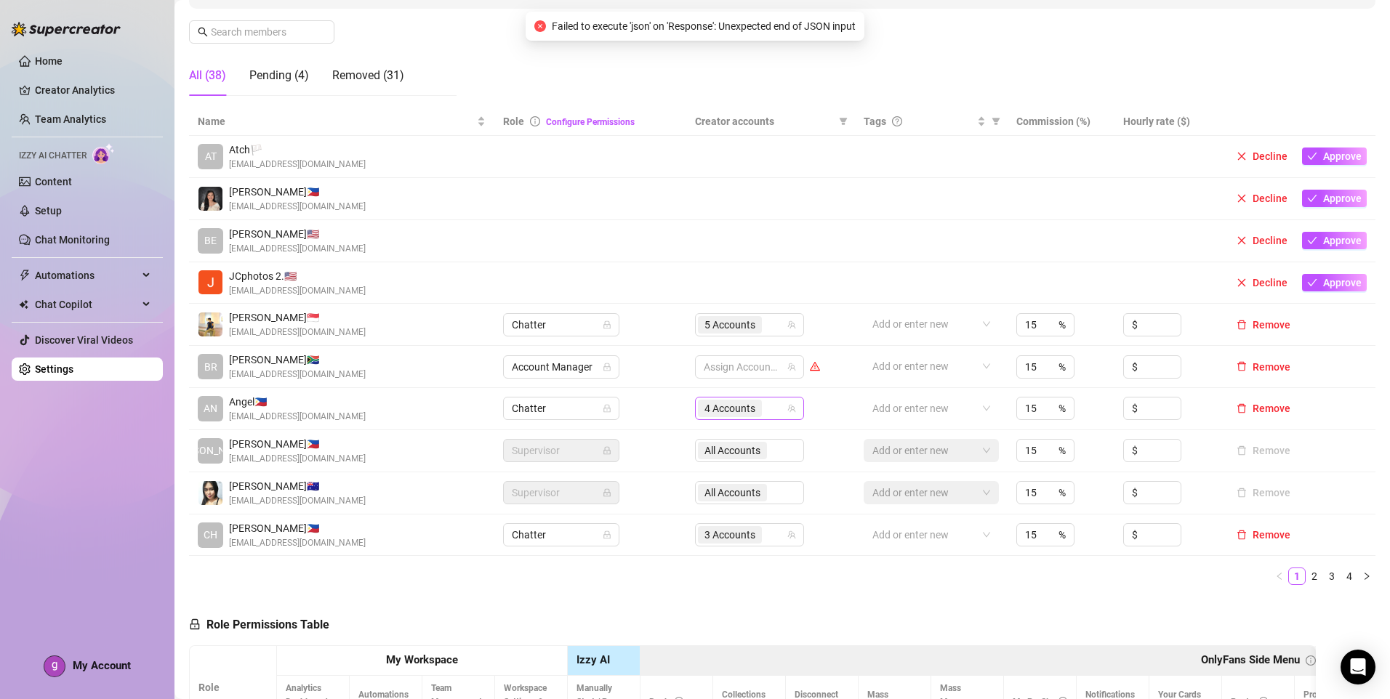
click at [771, 412] on div "4 Accounts" at bounding box center [742, 408] width 88 height 20
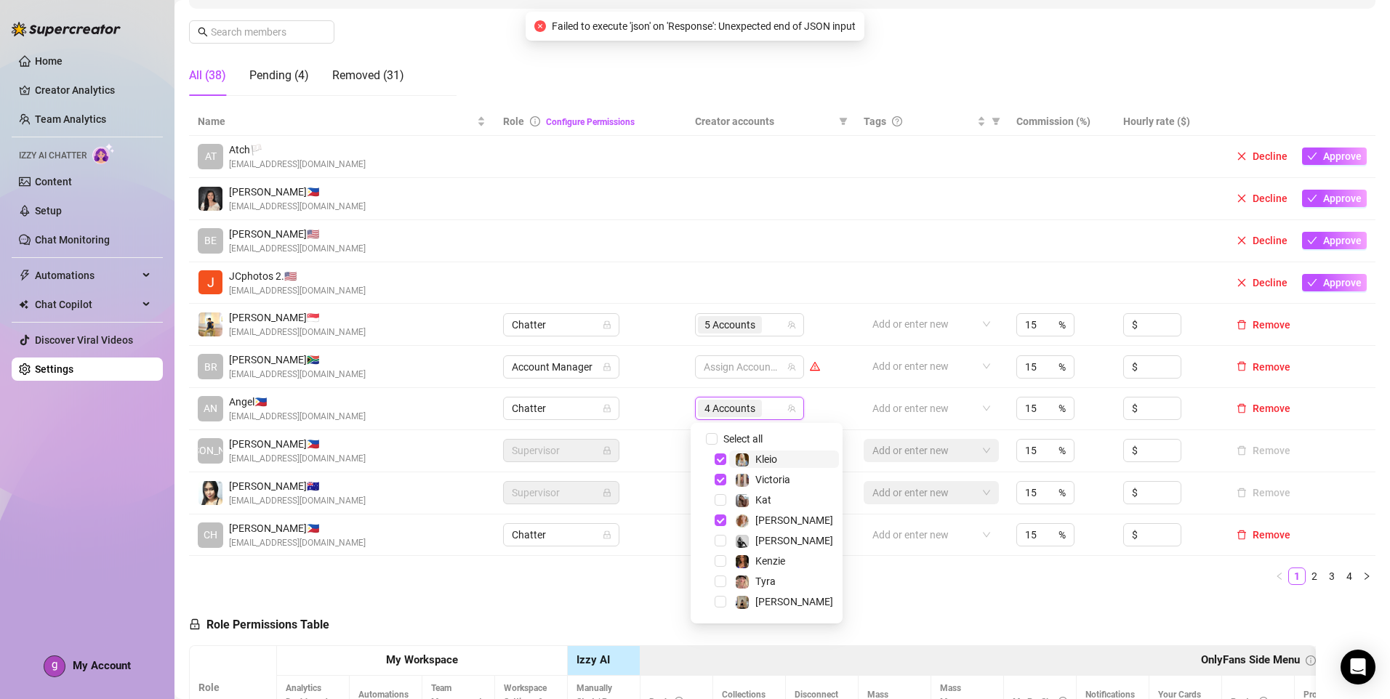
click at [771, 459] on span "Kleio" at bounding box center [766, 460] width 22 height 12
click at [775, 497] on span "Kat" at bounding box center [784, 499] width 110 height 17
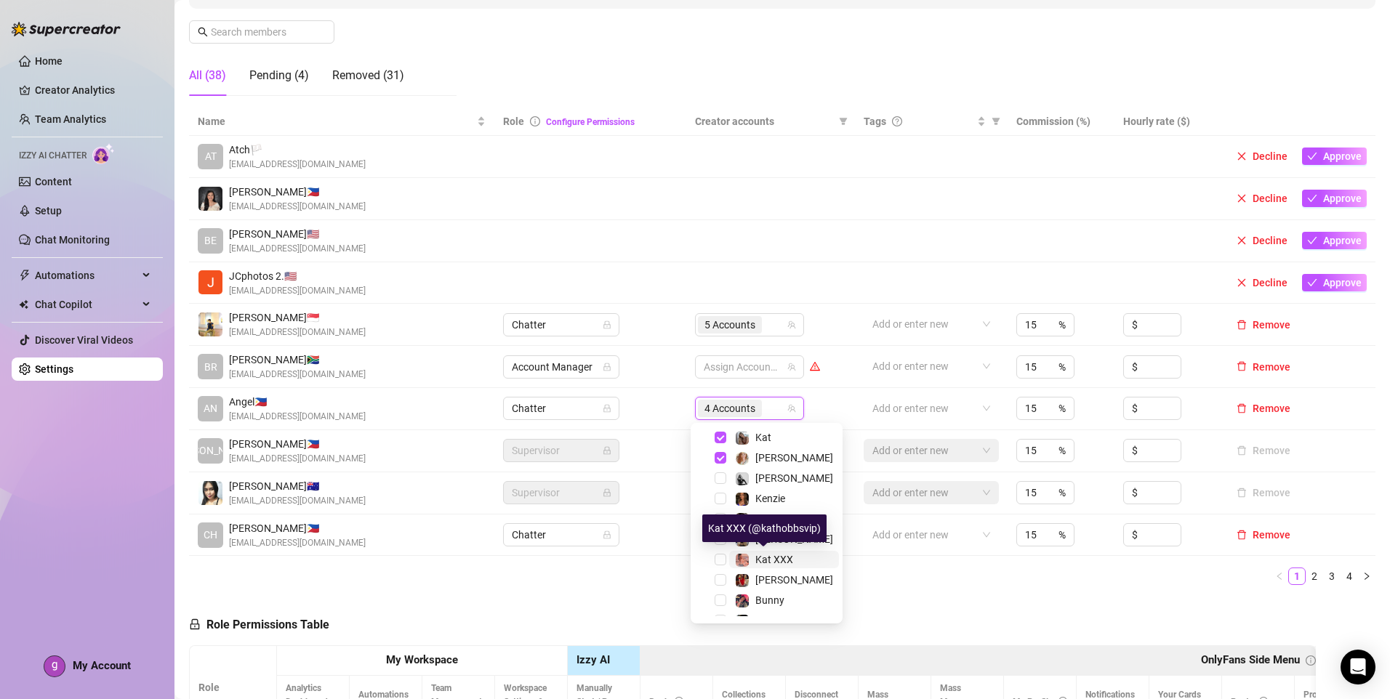
click at [792, 554] on span "Kat XXX" at bounding box center [774, 560] width 38 height 12
click at [925, 589] on div "Name Role Configure Permissions Creator accounts Tags Commission (%) Hourly rat…" at bounding box center [782, 352] width 1186 height 489
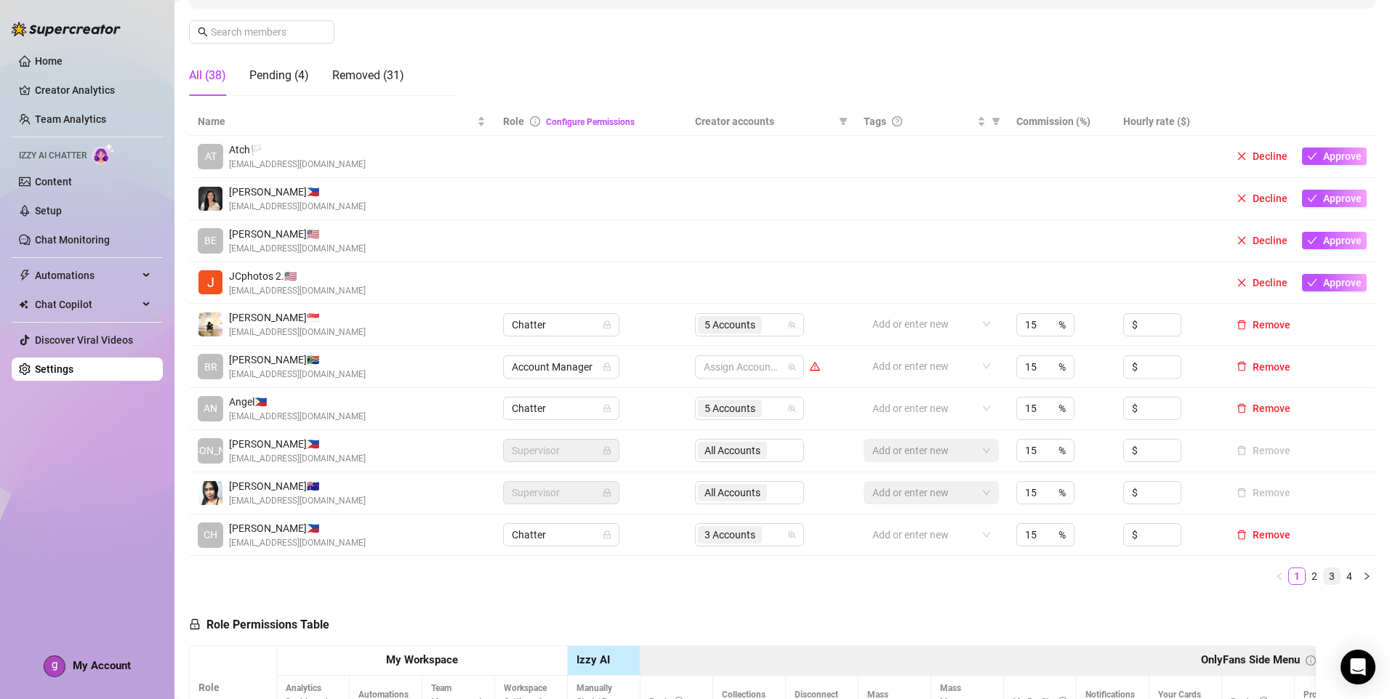
click at [1324, 579] on link "3" at bounding box center [1332, 576] width 16 height 16
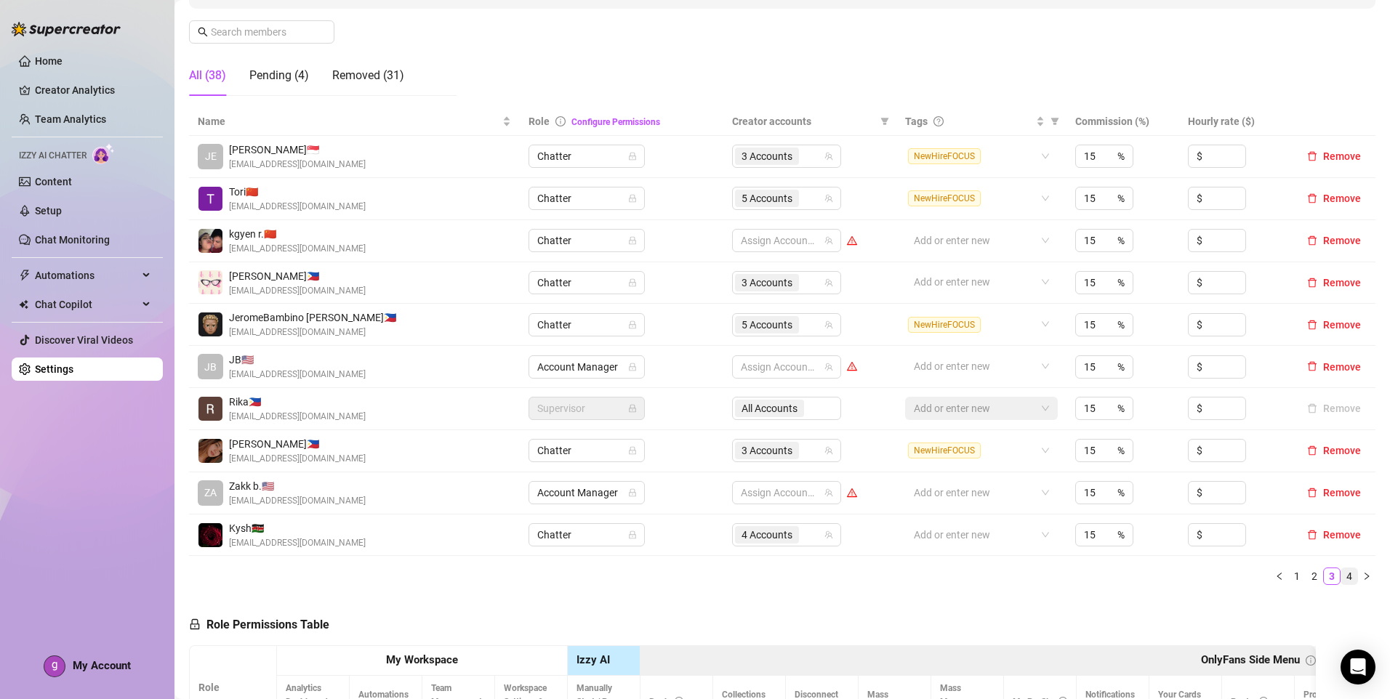
click at [1341, 580] on link "4" at bounding box center [1349, 576] width 16 height 16
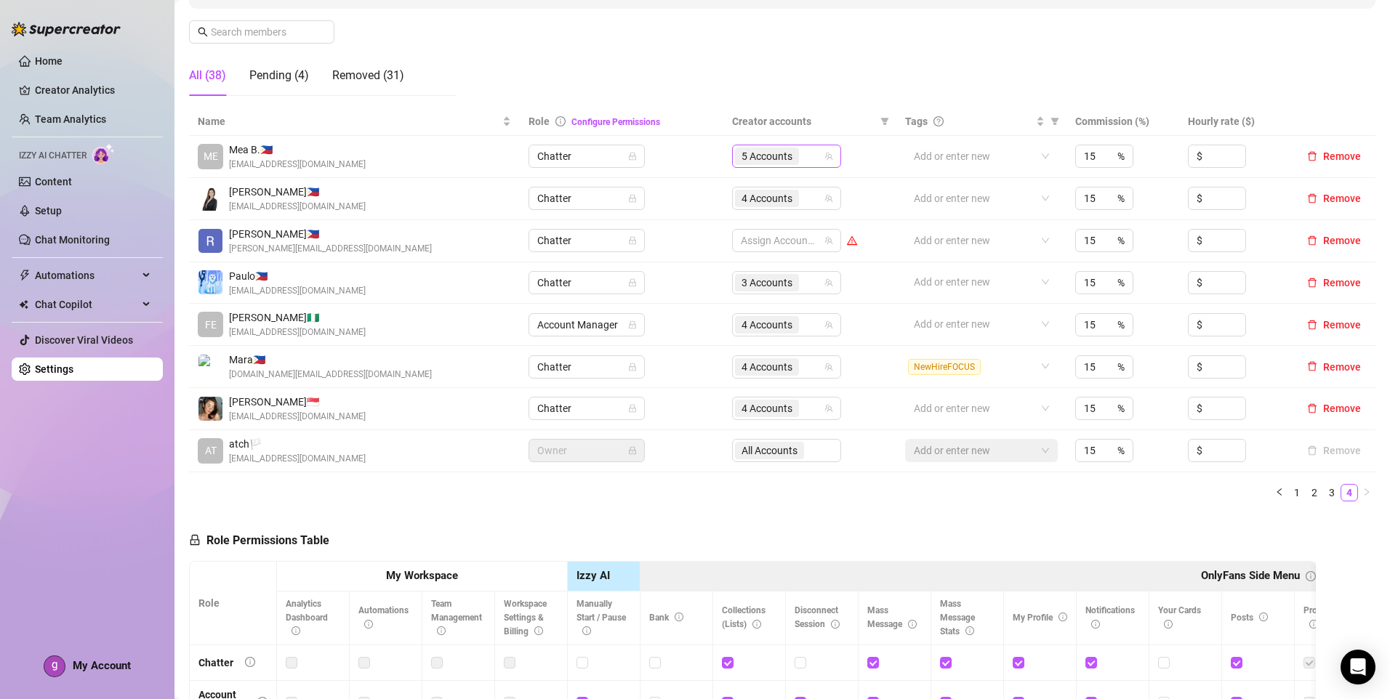
click at [805, 163] on div "5 Accounts" at bounding box center [779, 156] width 88 height 20
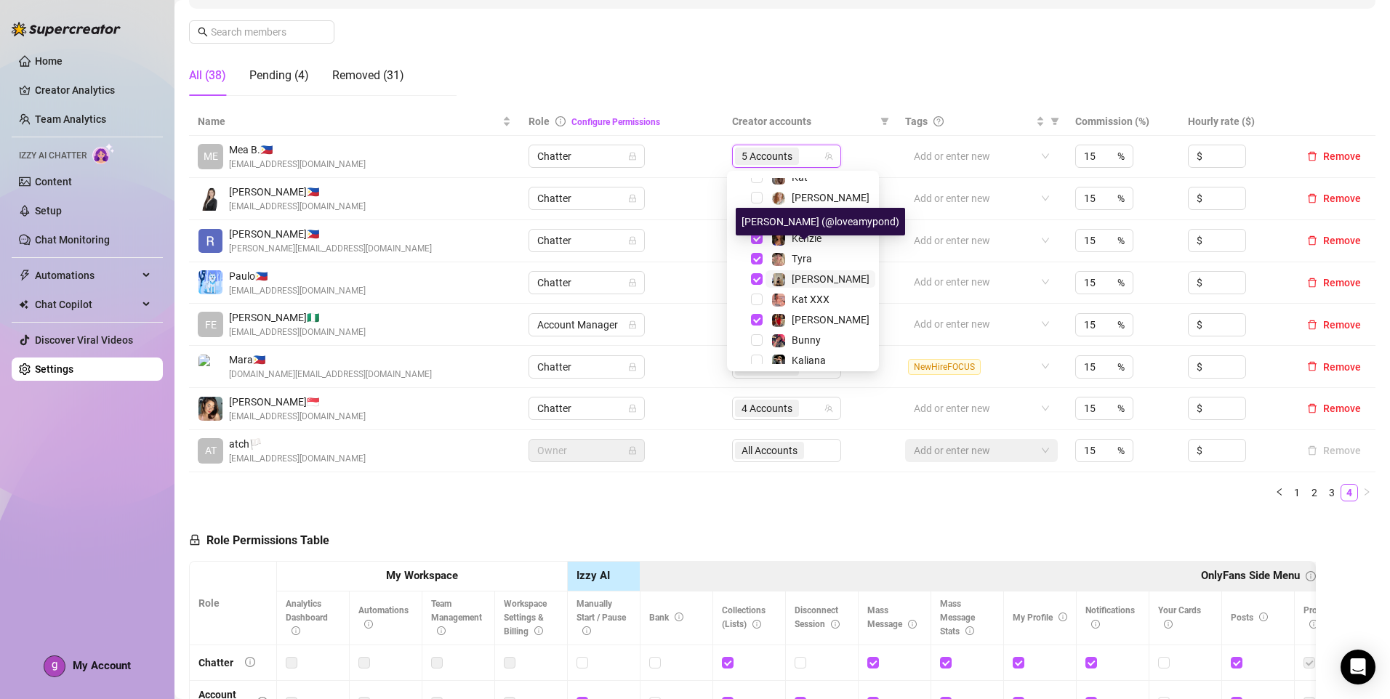
scroll to position [73, 0]
click at [813, 259] on span "Tyra" at bounding box center [820, 256] width 110 height 17
click at [813, 271] on span "[PERSON_NAME]" at bounding box center [831, 277] width 78 height 12
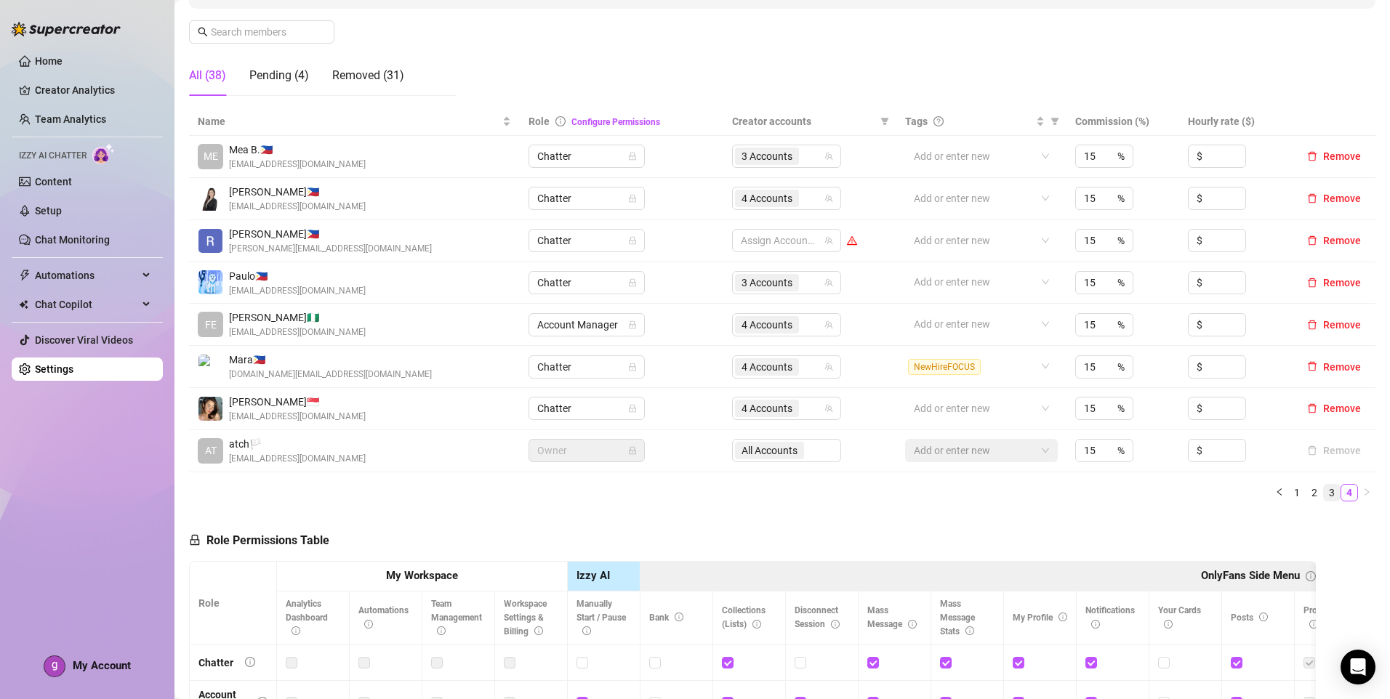
click at [1324, 494] on link "3" at bounding box center [1332, 493] width 16 height 16
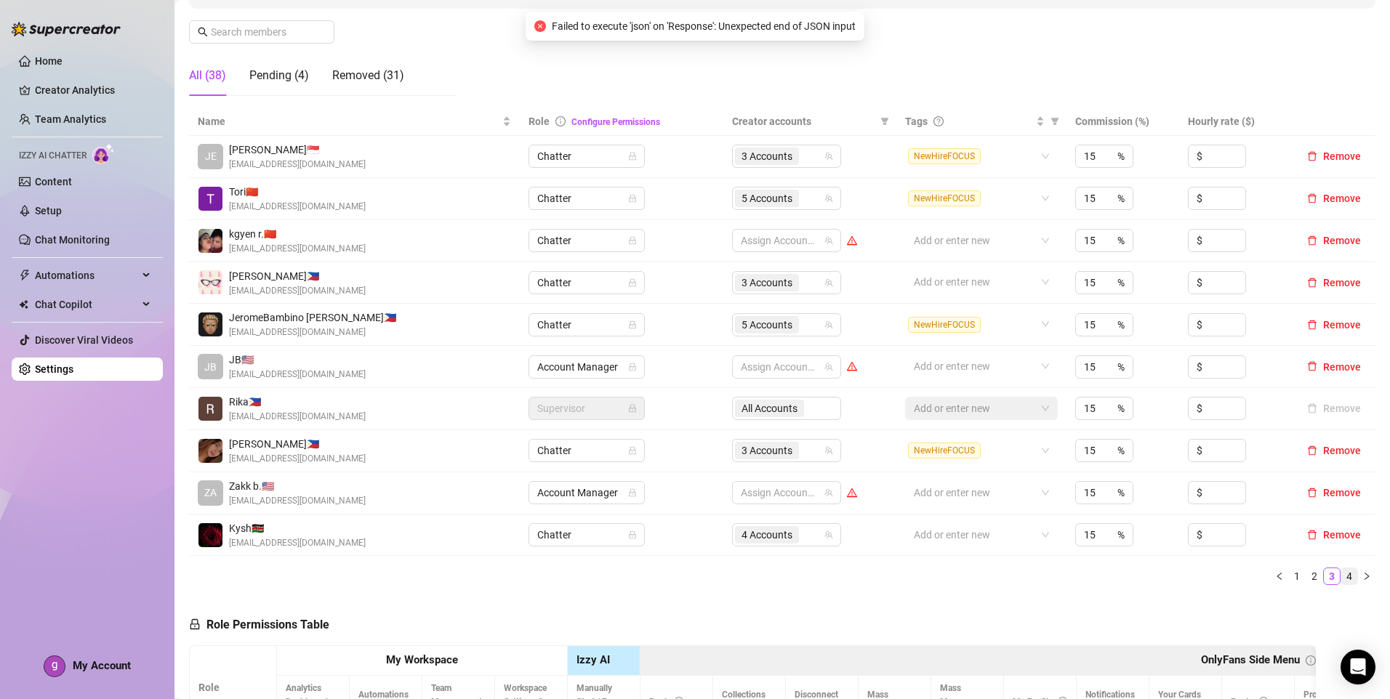
click at [1341, 579] on link "4" at bounding box center [1349, 576] width 16 height 16
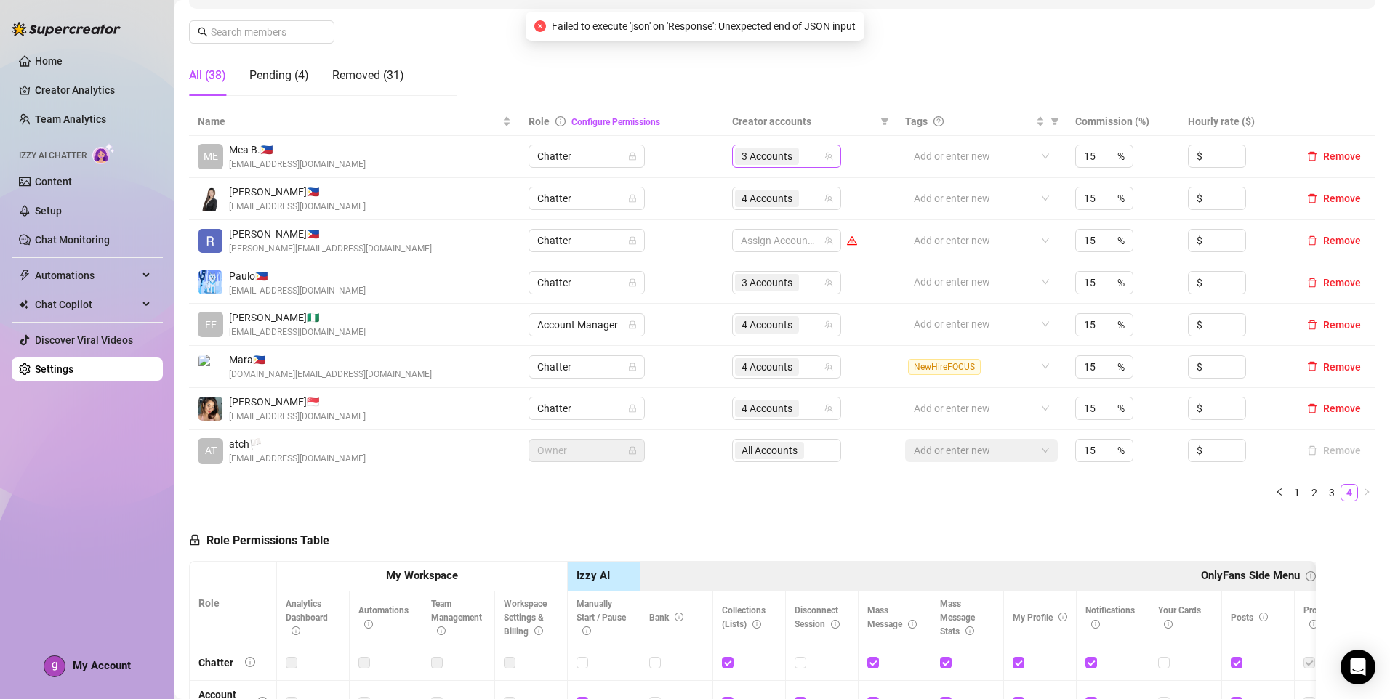
click at [818, 156] on div "3 Accounts" at bounding box center [786, 156] width 109 height 23
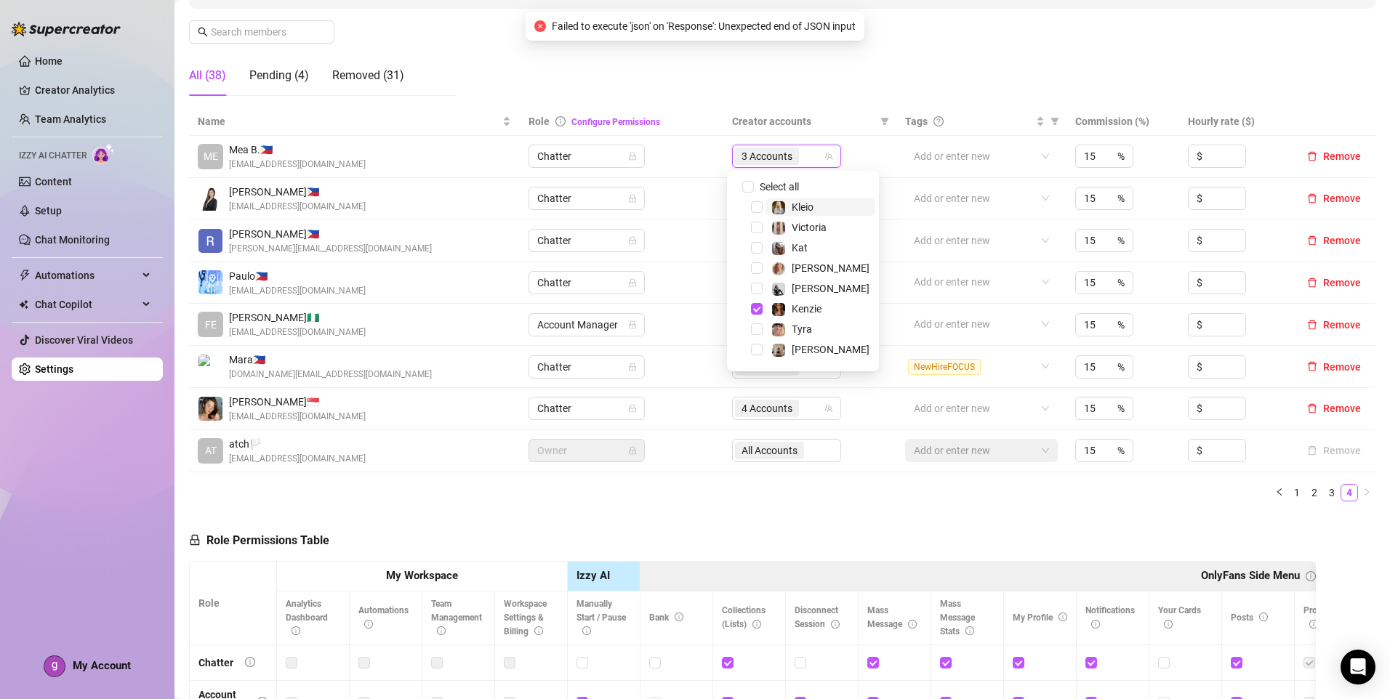
click at [966, 509] on div "Name Role Configure Permissions Creator accounts Tags Commission (%) Hourly rat…" at bounding box center [782, 311] width 1186 height 406
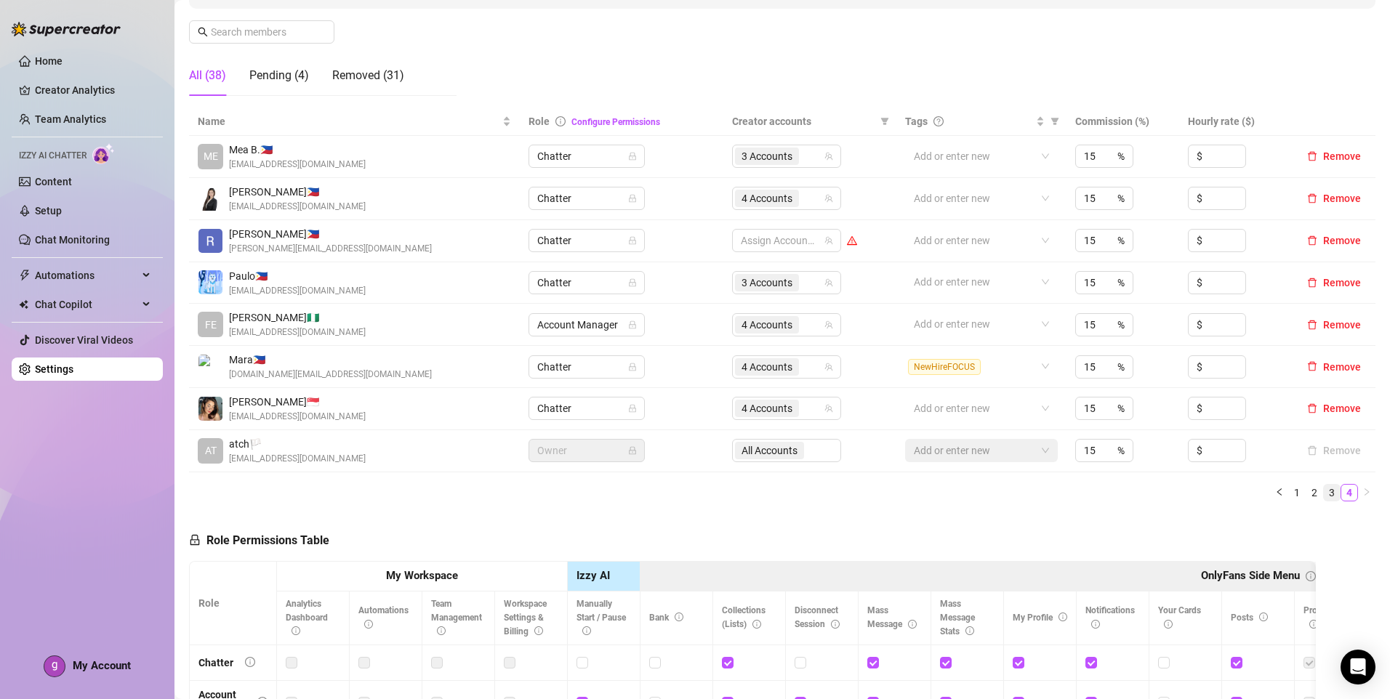
click at [1324, 497] on link "3" at bounding box center [1332, 493] width 16 height 16
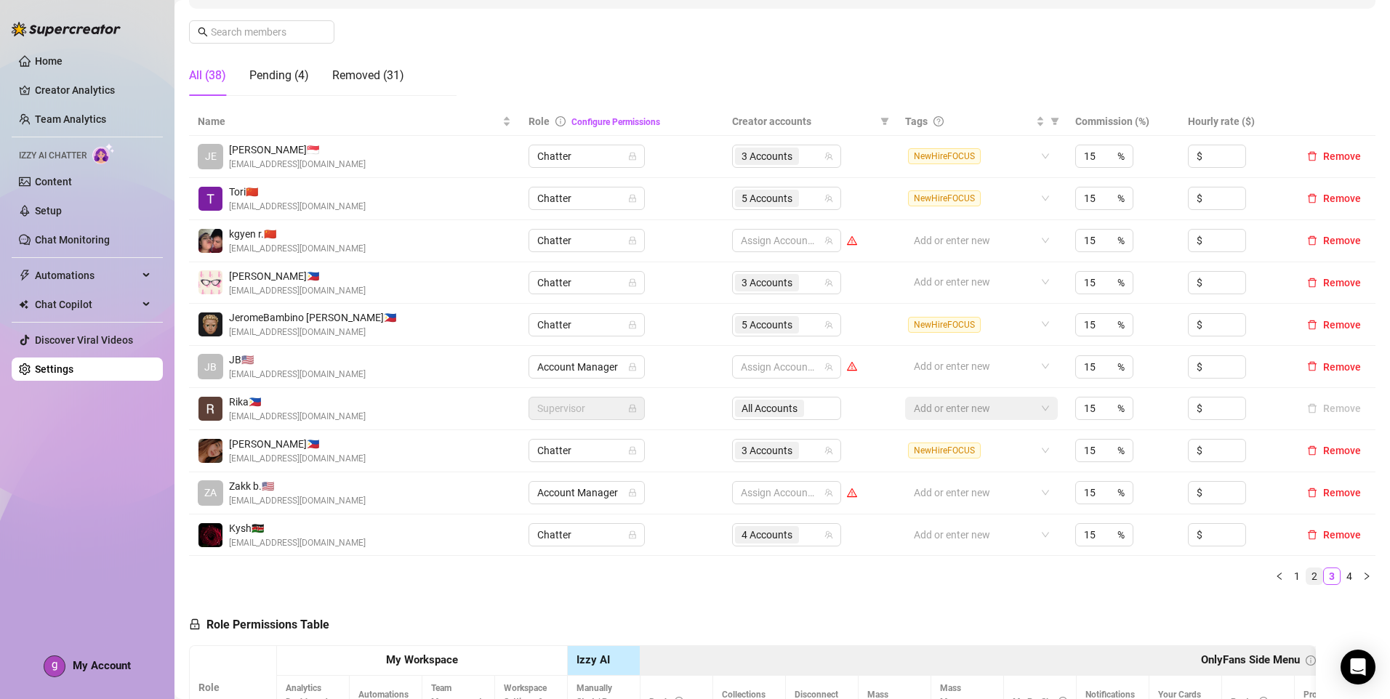
click at [1306, 579] on link "2" at bounding box center [1314, 576] width 16 height 16
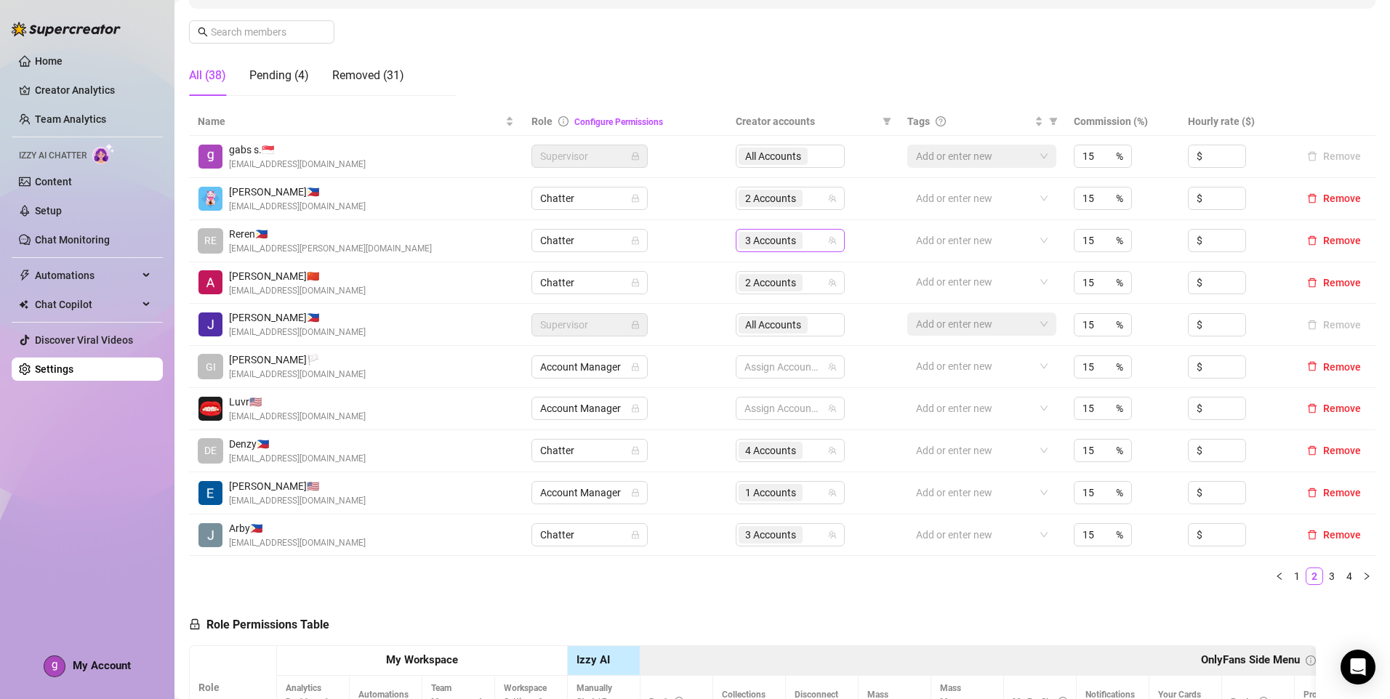
click at [799, 241] on div "3 Accounts" at bounding box center [771, 240] width 67 height 20
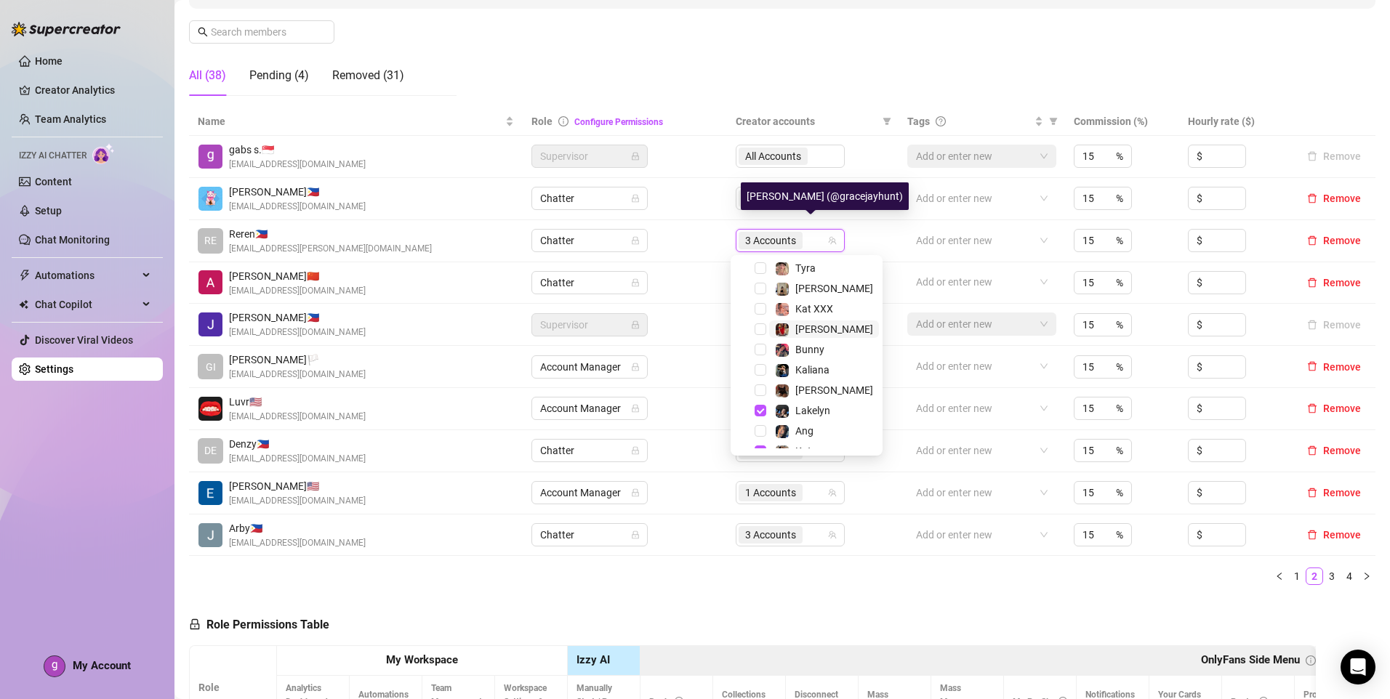
scroll to position [201, 0]
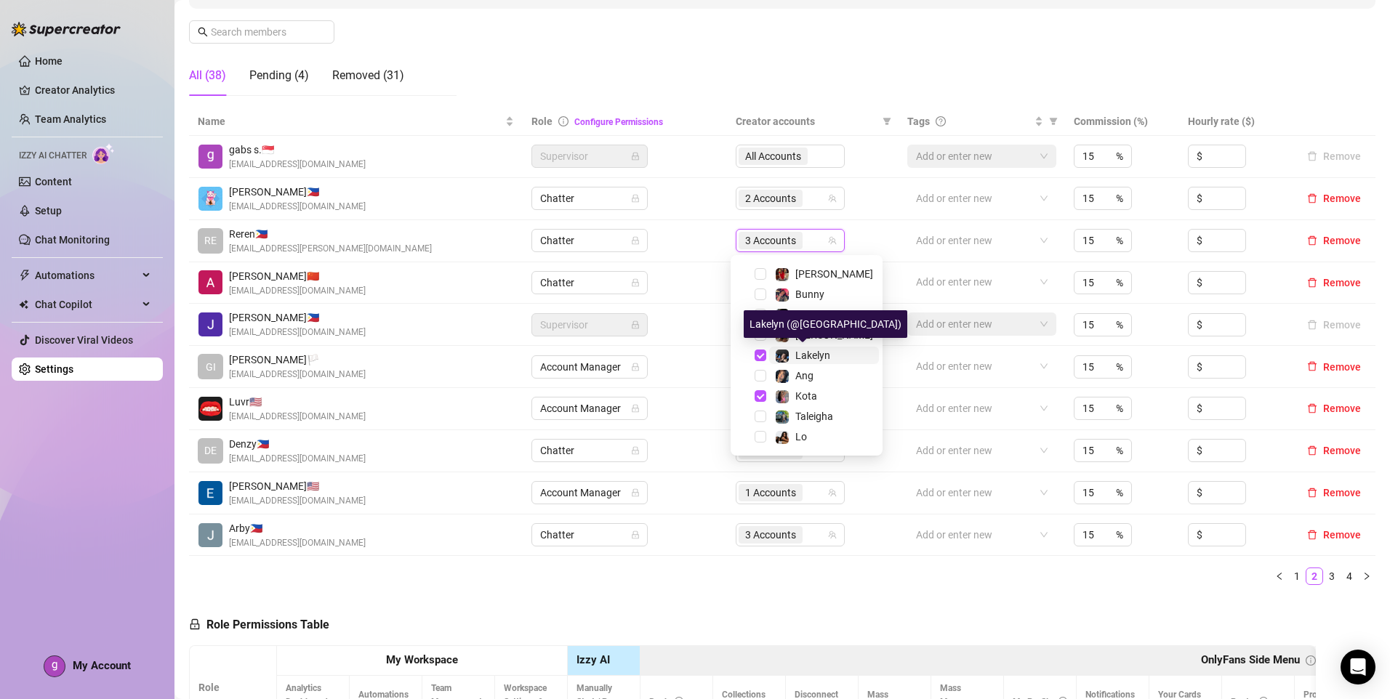
click at [821, 350] on span "Lakelyn" at bounding box center [812, 356] width 35 height 12
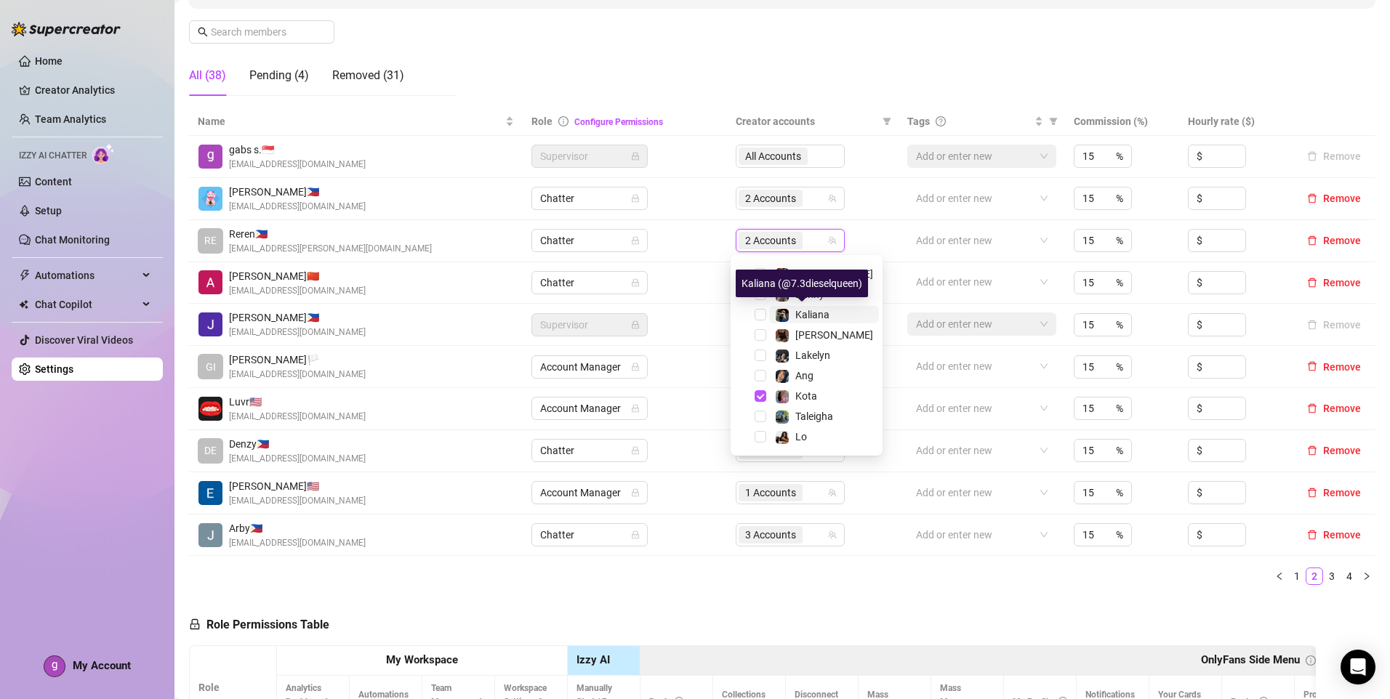
click at [820, 312] on span "Kaliana" at bounding box center [812, 315] width 34 height 12
click at [1065, 592] on div "Name Role Configure Permissions Creator accounts Tags Commission (%) Hourly rat…" at bounding box center [782, 352] width 1186 height 489
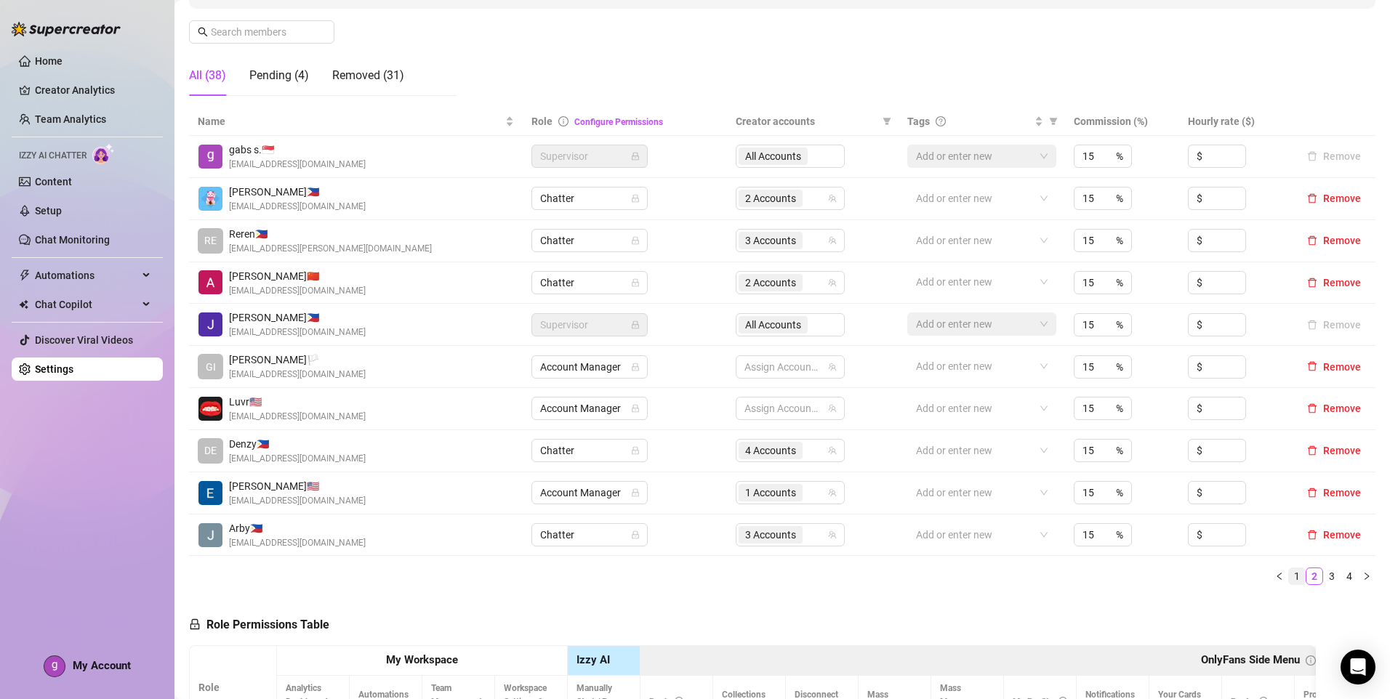
click at [1289, 577] on link "1" at bounding box center [1297, 576] width 16 height 16
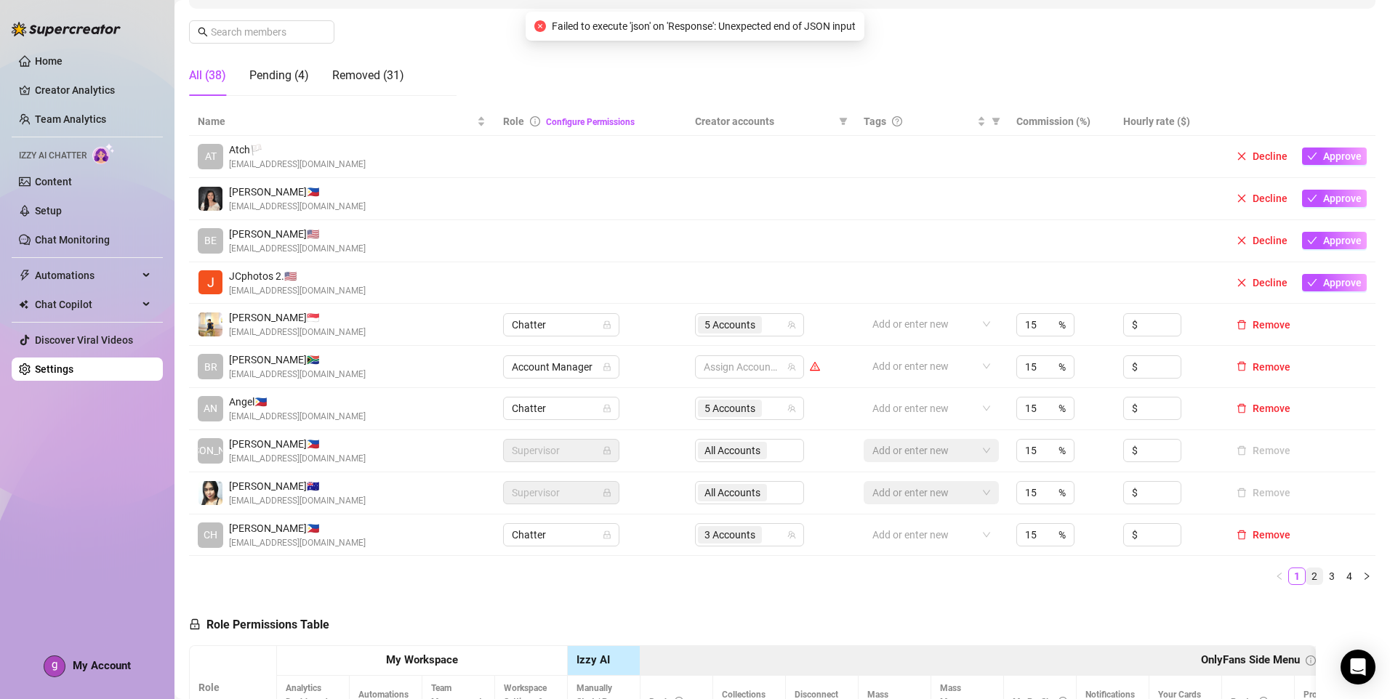
click at [1306, 577] on link "2" at bounding box center [1314, 576] width 16 height 16
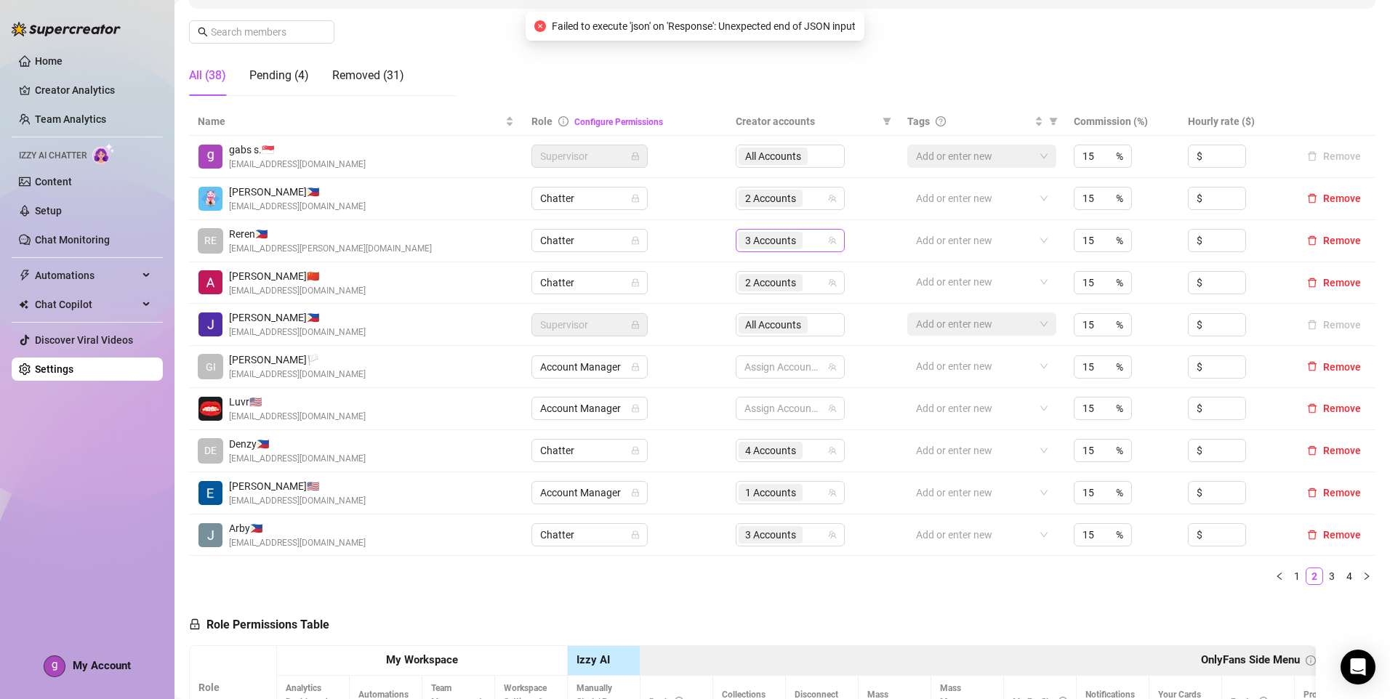
click at [806, 246] on div "3 Accounts" at bounding box center [782, 240] width 88 height 20
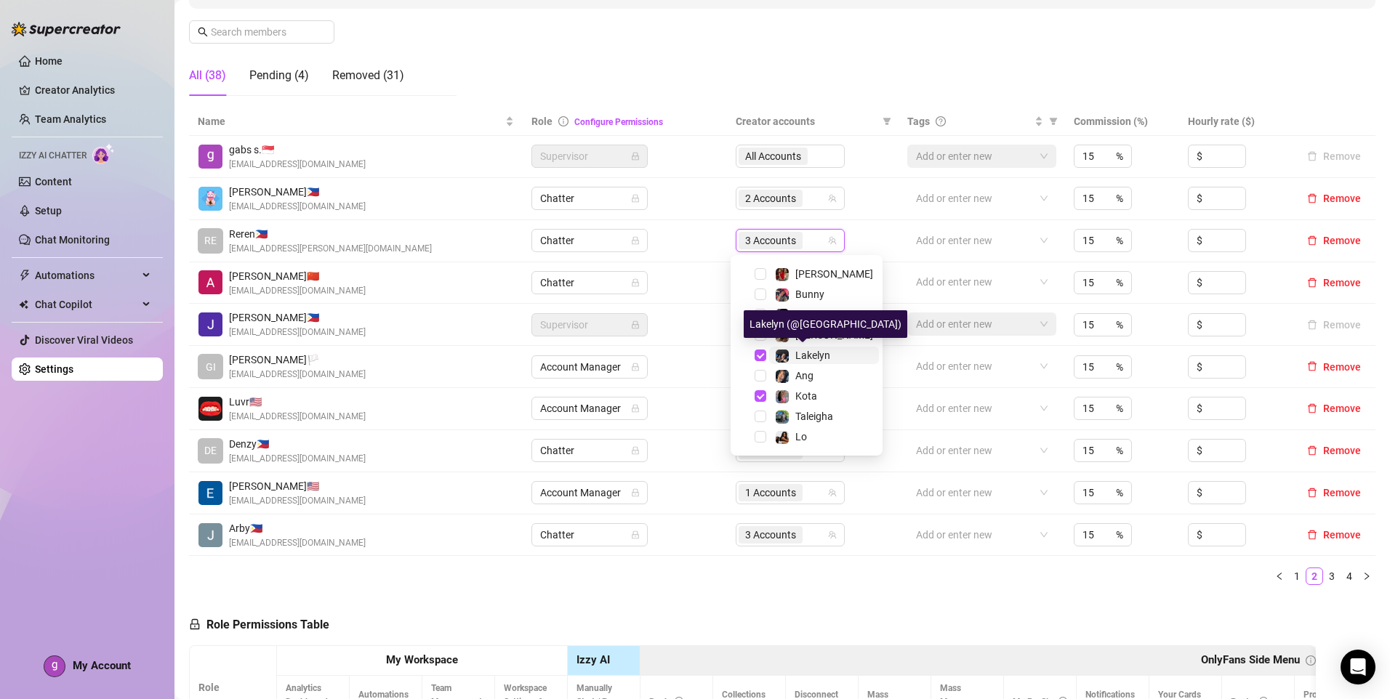
click at [824, 353] on span "Lakelyn" at bounding box center [812, 356] width 35 height 12
click at [839, 313] on span "Kaliana" at bounding box center [824, 314] width 110 height 17
click at [1004, 587] on div "Name Role Configure Permissions Creator accounts Tags Commission (%) Hourly rat…" at bounding box center [782, 352] width 1186 height 489
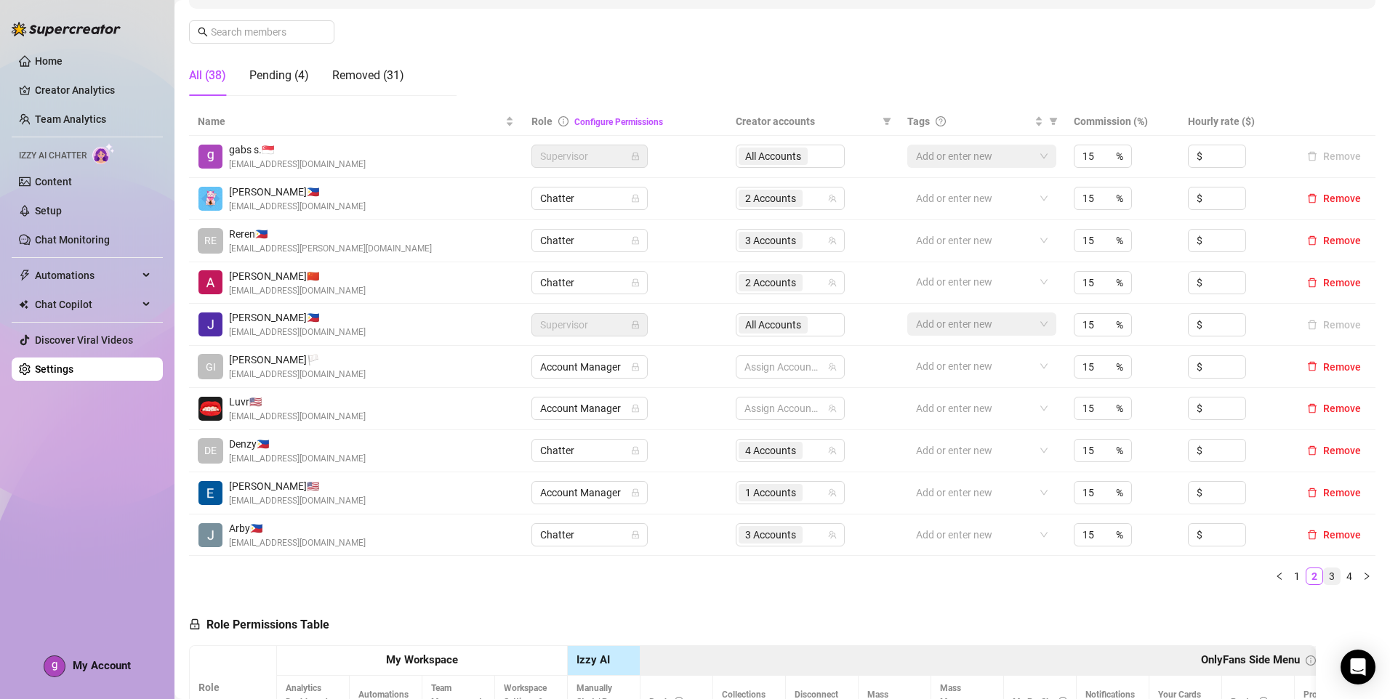
click at [1324, 579] on link "3" at bounding box center [1332, 576] width 16 height 16
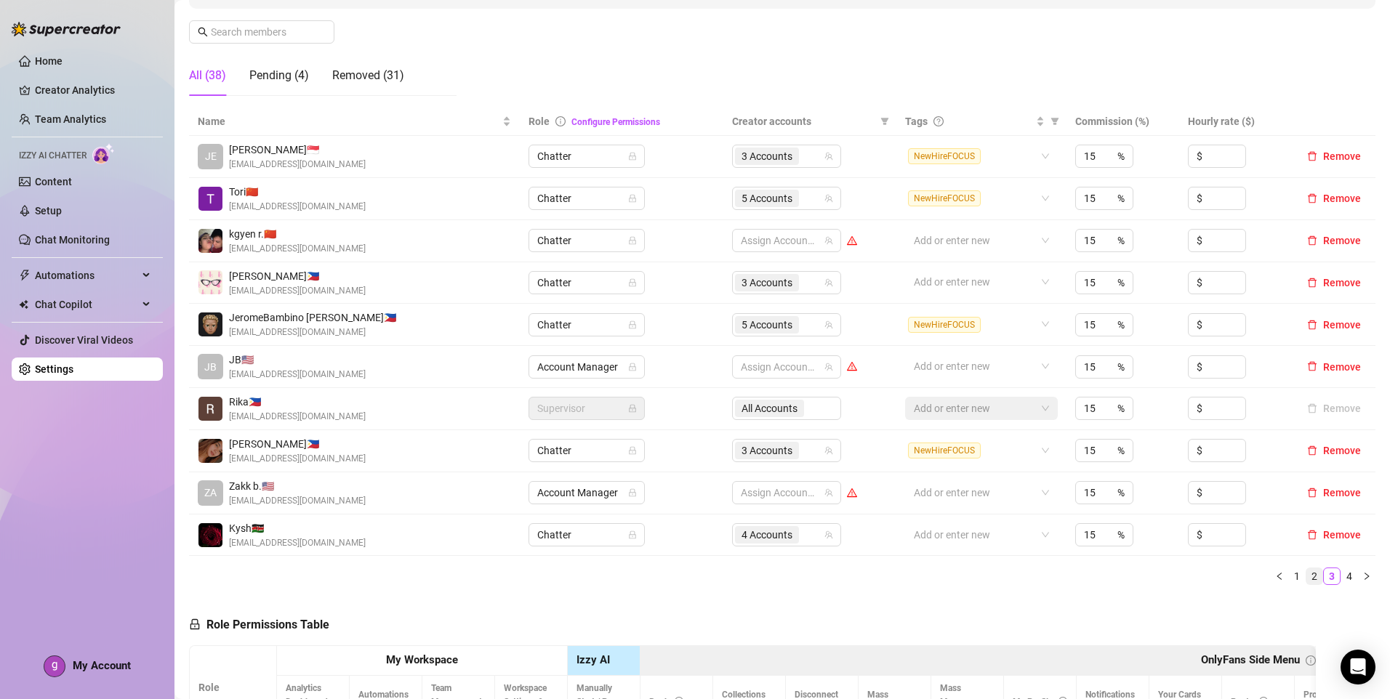
click at [1306, 579] on link "2" at bounding box center [1314, 576] width 16 height 16
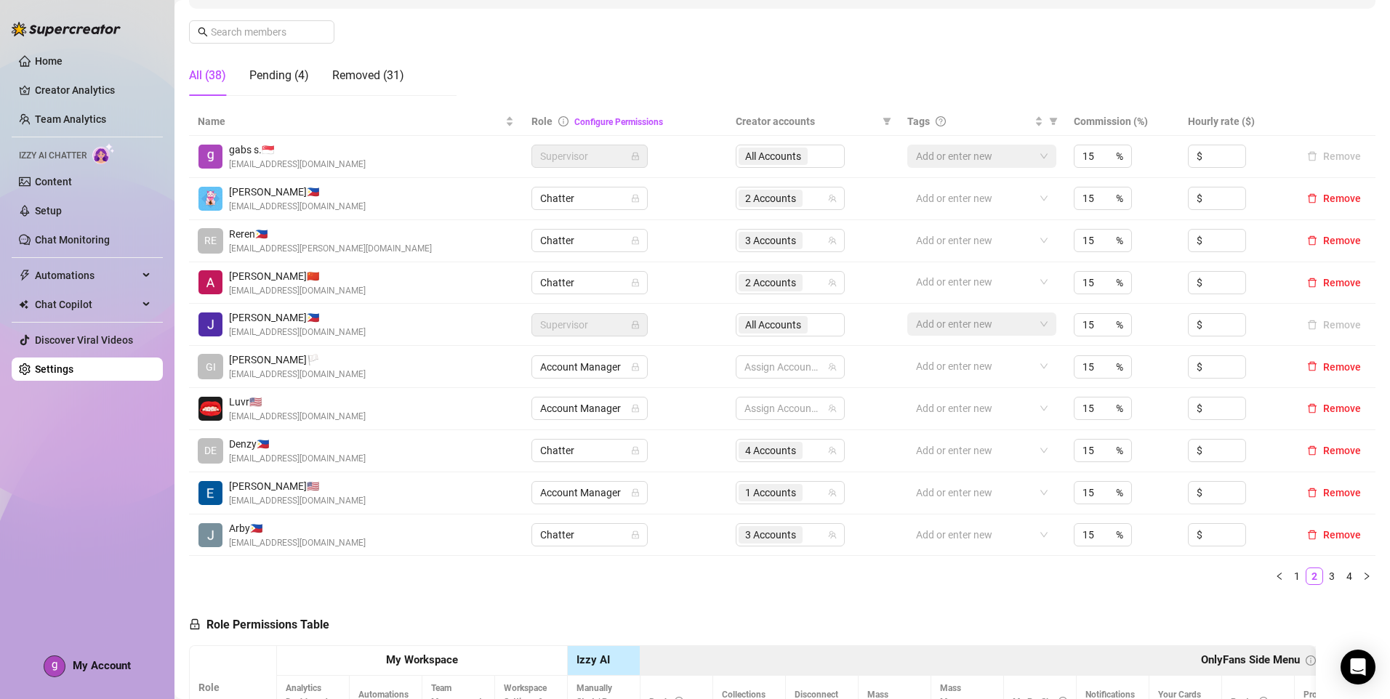
drag, startPoint x: 1340, startPoint y: 573, endPoint x: 1322, endPoint y: 597, distance: 30.7
click at [1341, 576] on link "4" at bounding box center [1349, 576] width 16 height 16
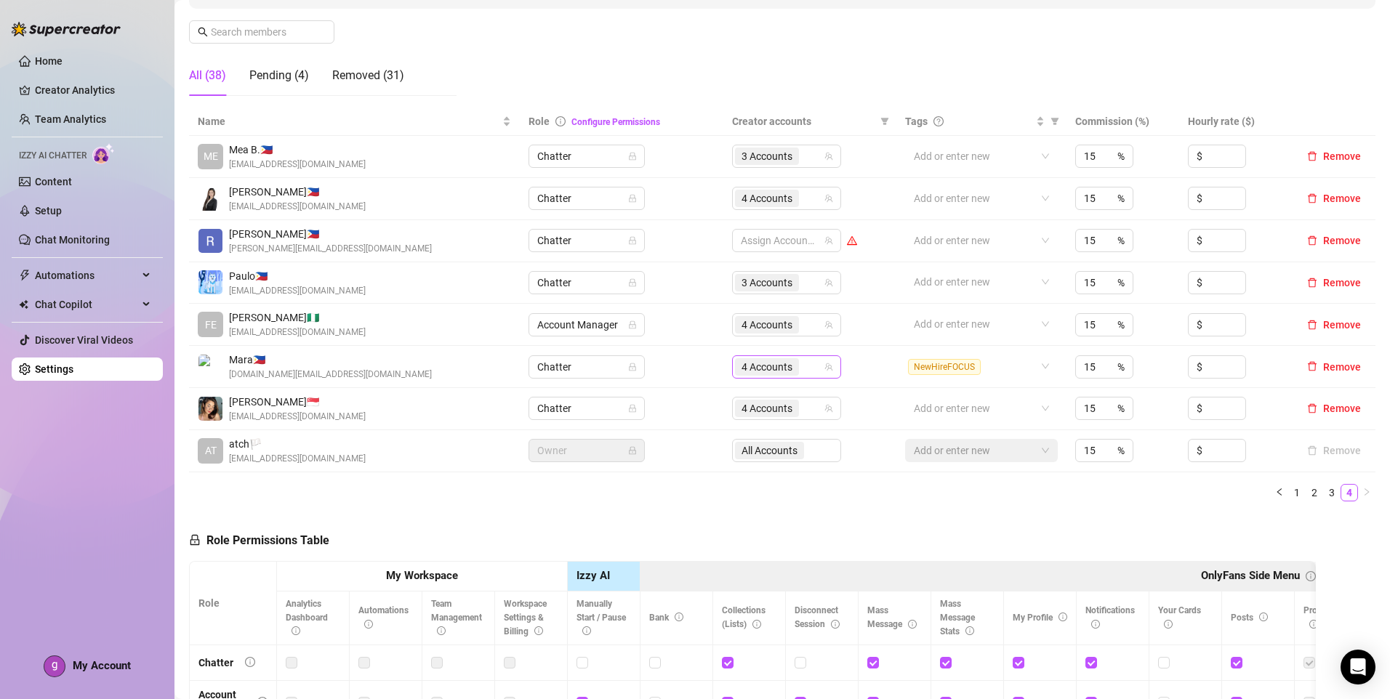
click at [794, 369] on span "4 Accounts" at bounding box center [767, 366] width 64 height 17
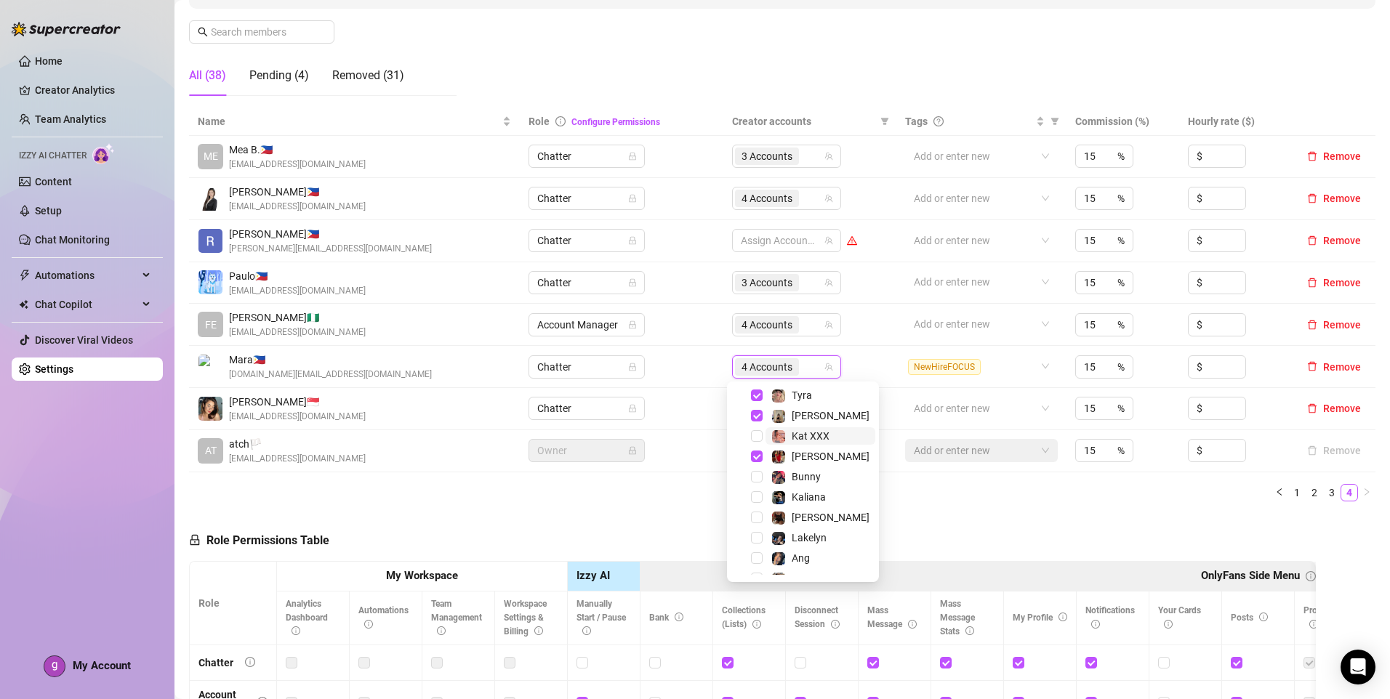
scroll to position [145, 0]
drag, startPoint x: 810, startPoint y: 451, endPoint x: 857, endPoint y: 464, distance: 48.3
click at [811, 451] on span "[PERSON_NAME]" at bounding box center [831, 456] width 78 height 12
drag, startPoint x: 988, startPoint y: 520, endPoint x: 1221, endPoint y: 533, distance: 233.0
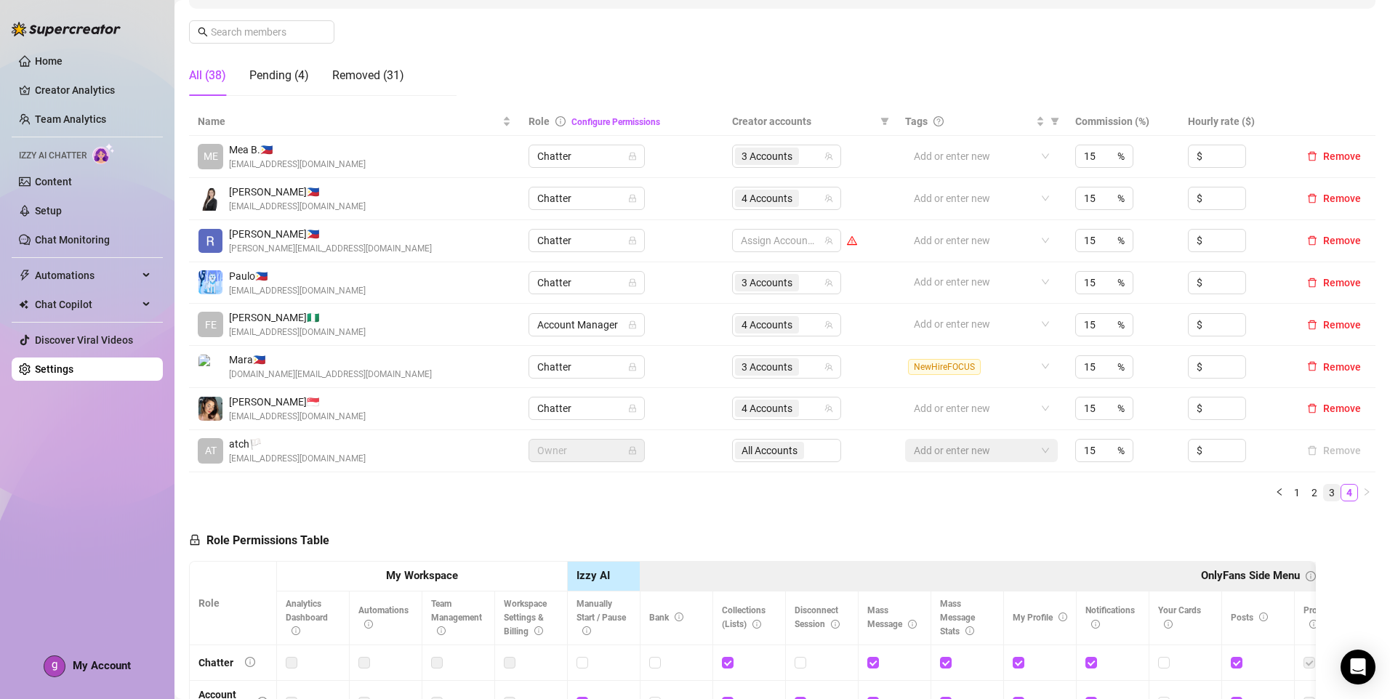
click at [1327, 497] on link "3" at bounding box center [1332, 493] width 16 height 16
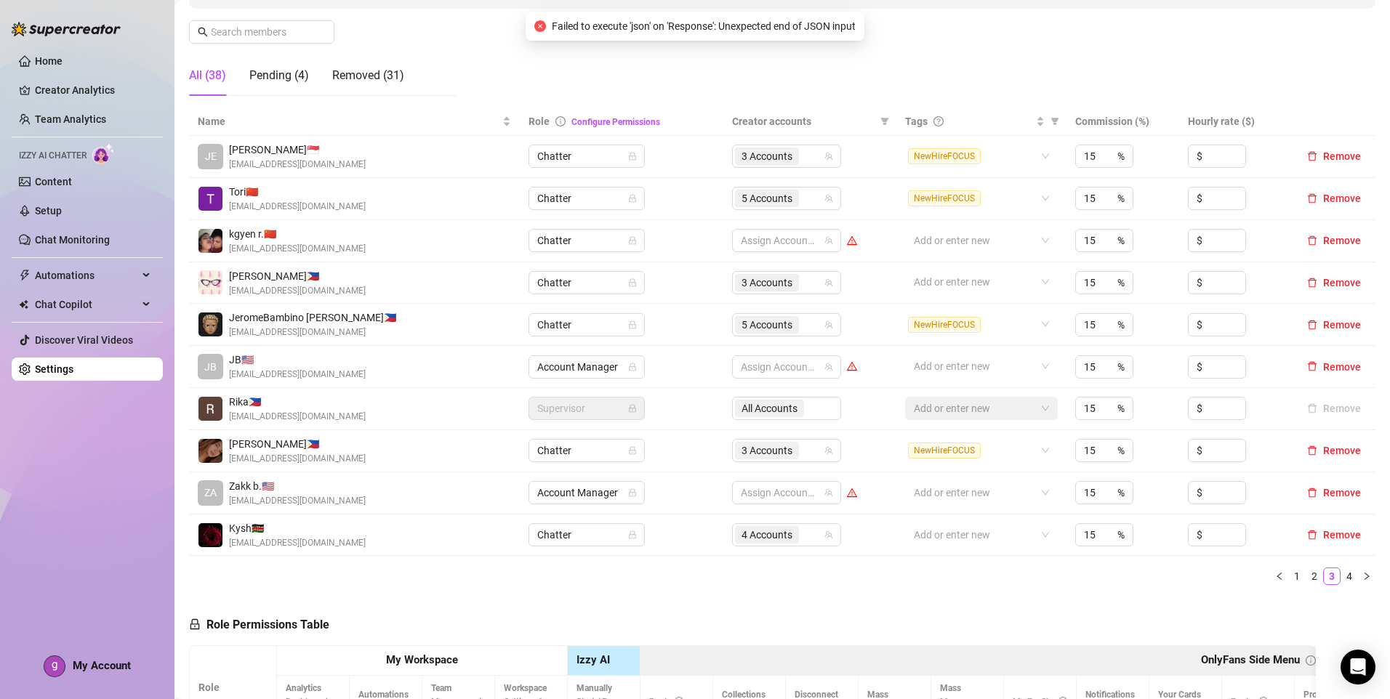
click at [1341, 578] on link "4" at bounding box center [1349, 576] width 16 height 16
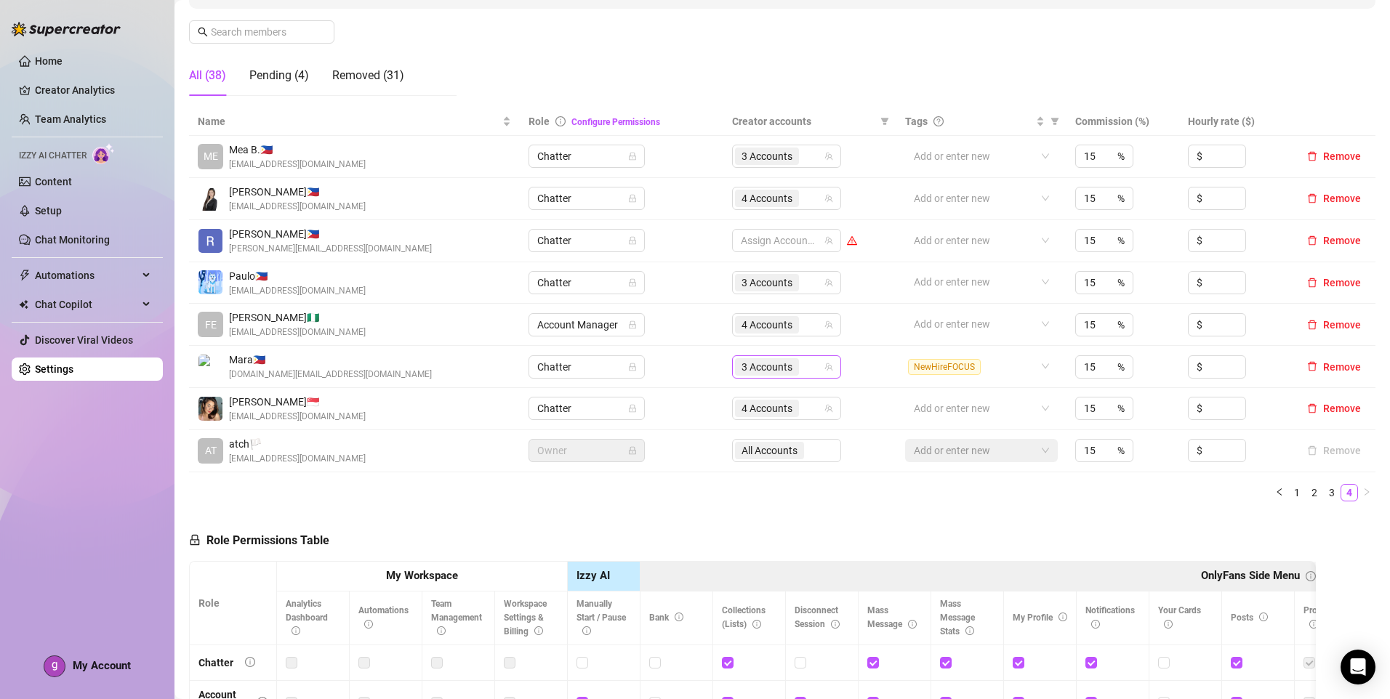
click at [794, 364] on div "3 Accounts" at bounding box center [768, 367] width 67 height 20
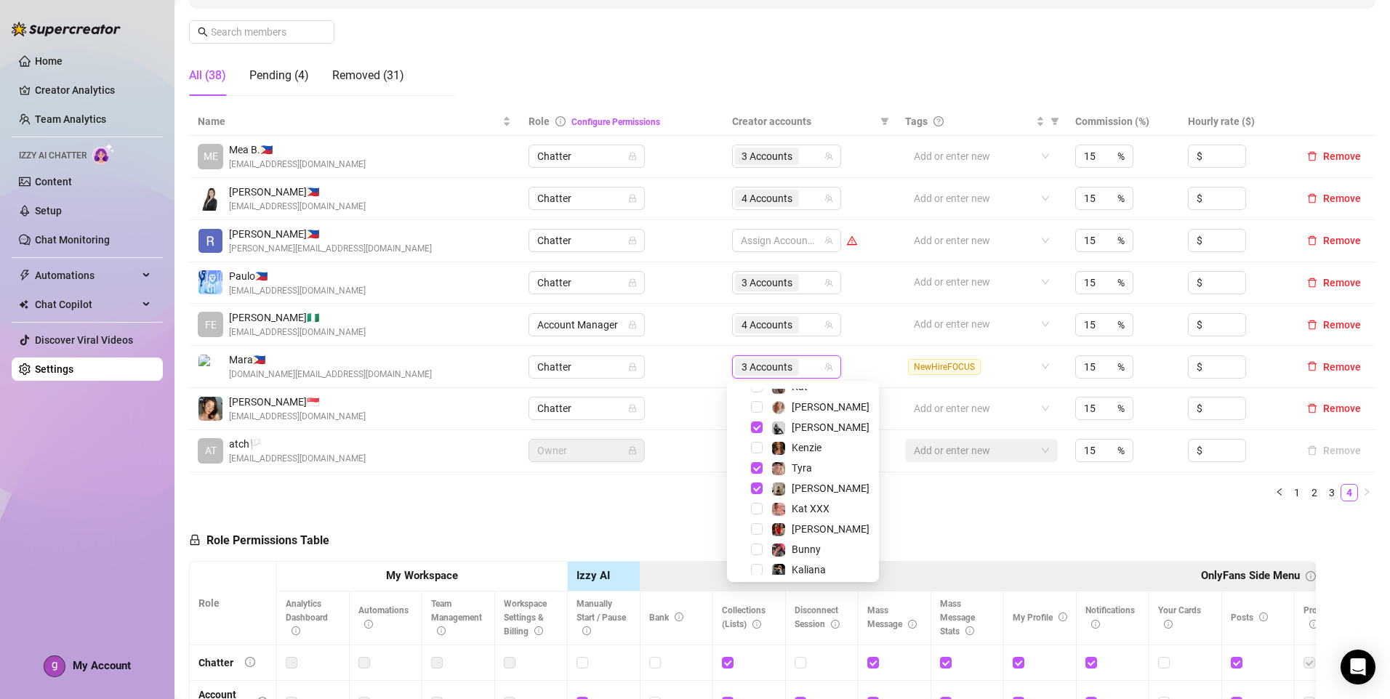
scroll to position [73, 0]
click at [955, 508] on div "Name Role Configure Permissions Creator accounts Tags Commission (%) Hourly rat…" at bounding box center [782, 311] width 1186 height 406
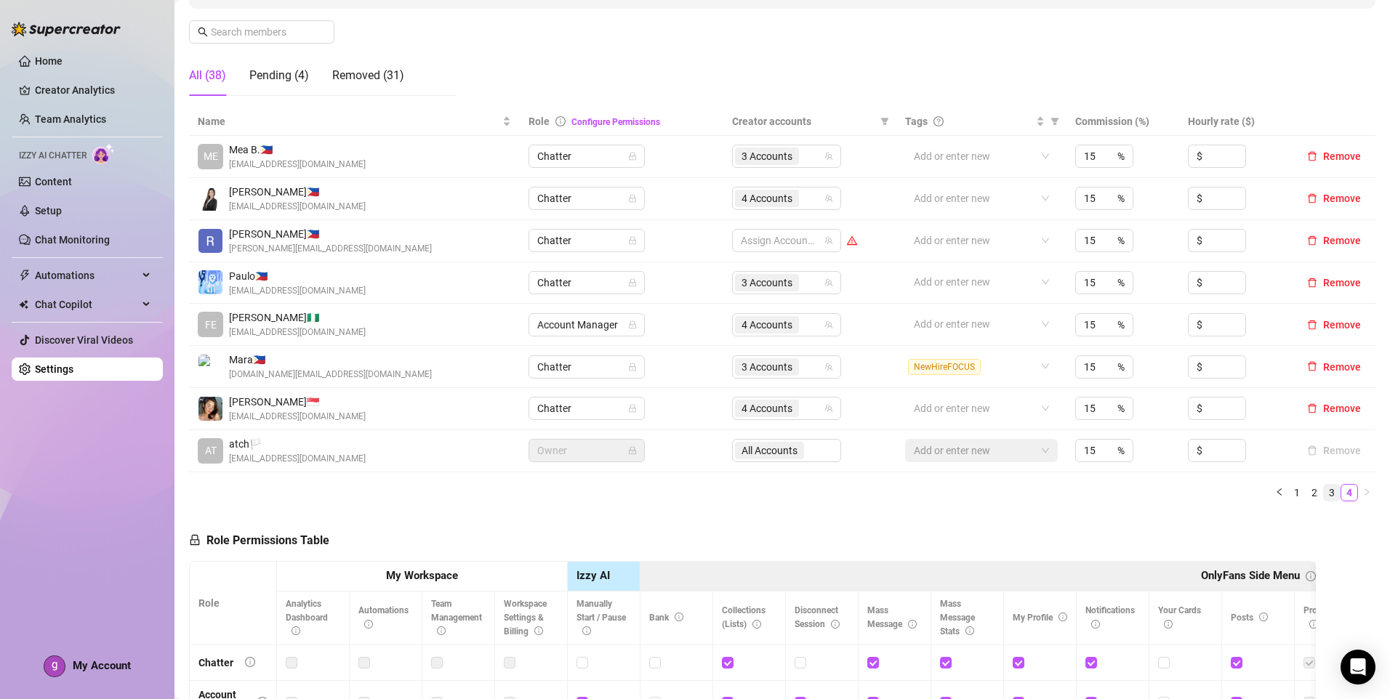
click at [1324, 494] on link "3" at bounding box center [1332, 493] width 16 height 16
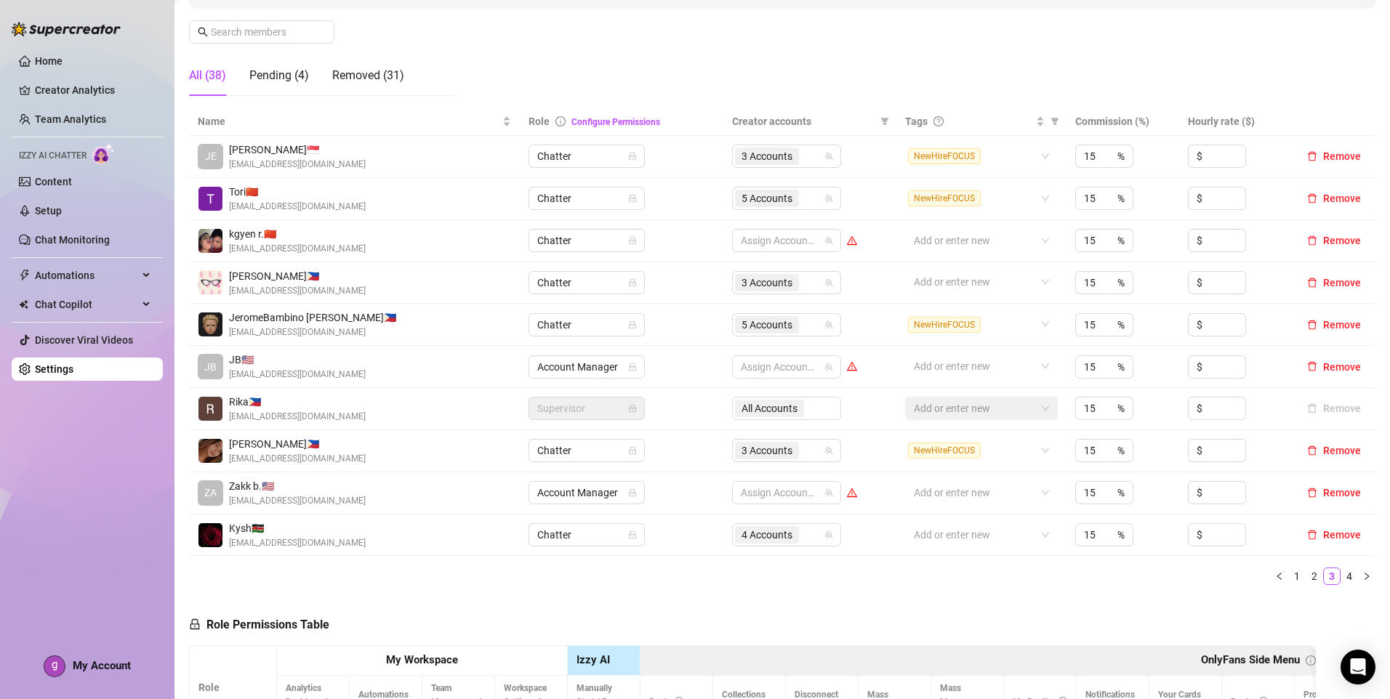
click at [1306, 578] on link "2" at bounding box center [1314, 576] width 16 height 16
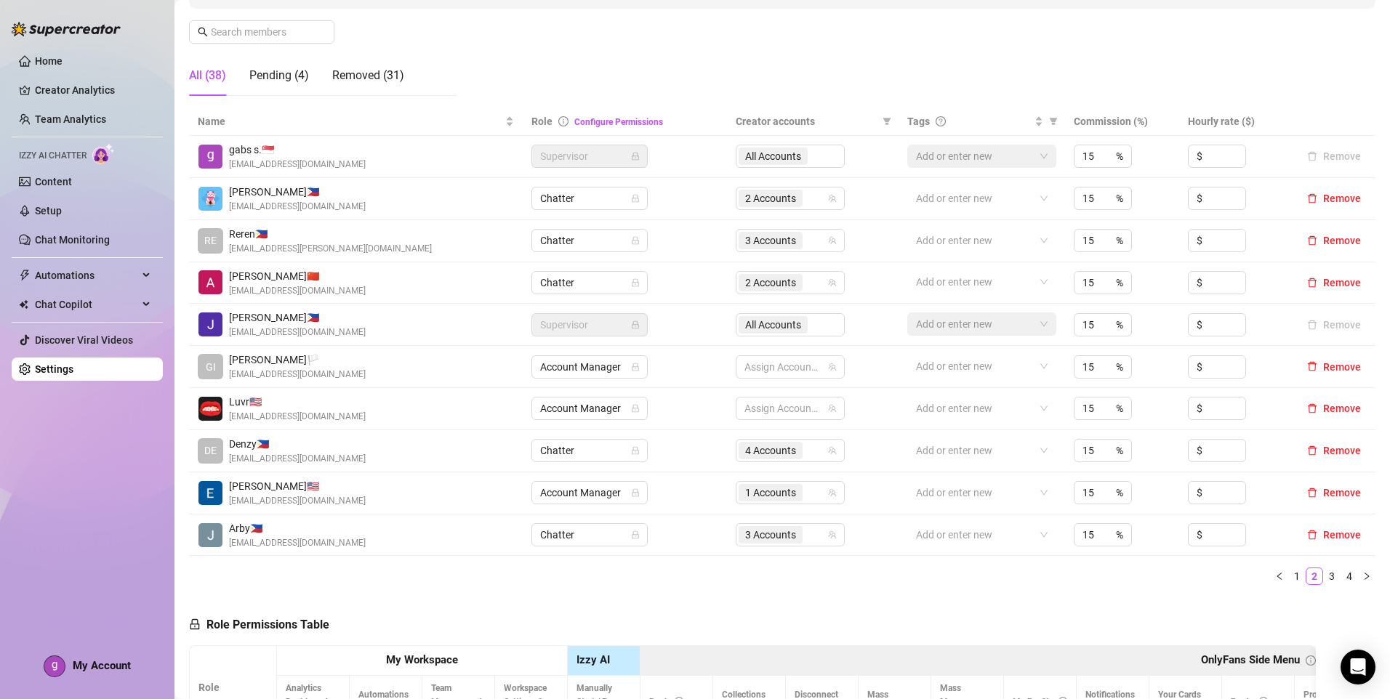
click at [99, 664] on span "My Account" at bounding box center [102, 665] width 58 height 13
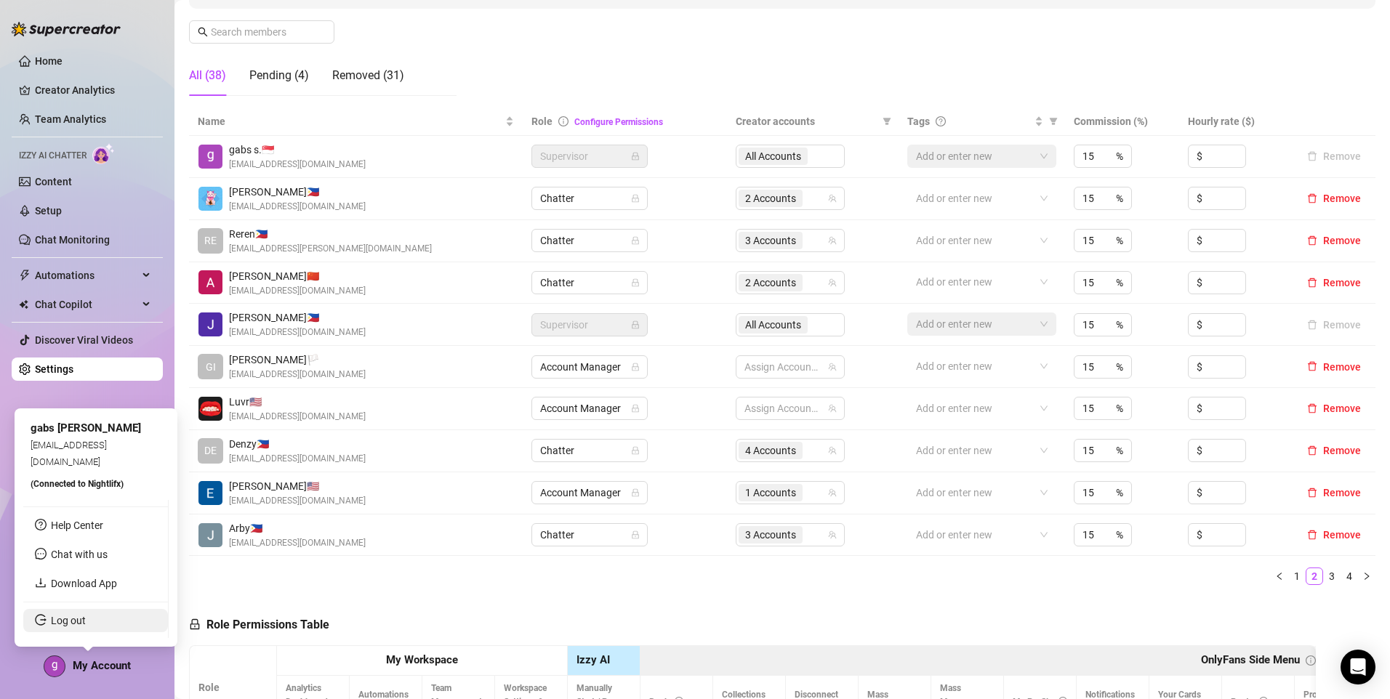
click at [86, 627] on link "Log out" at bounding box center [68, 621] width 35 height 12
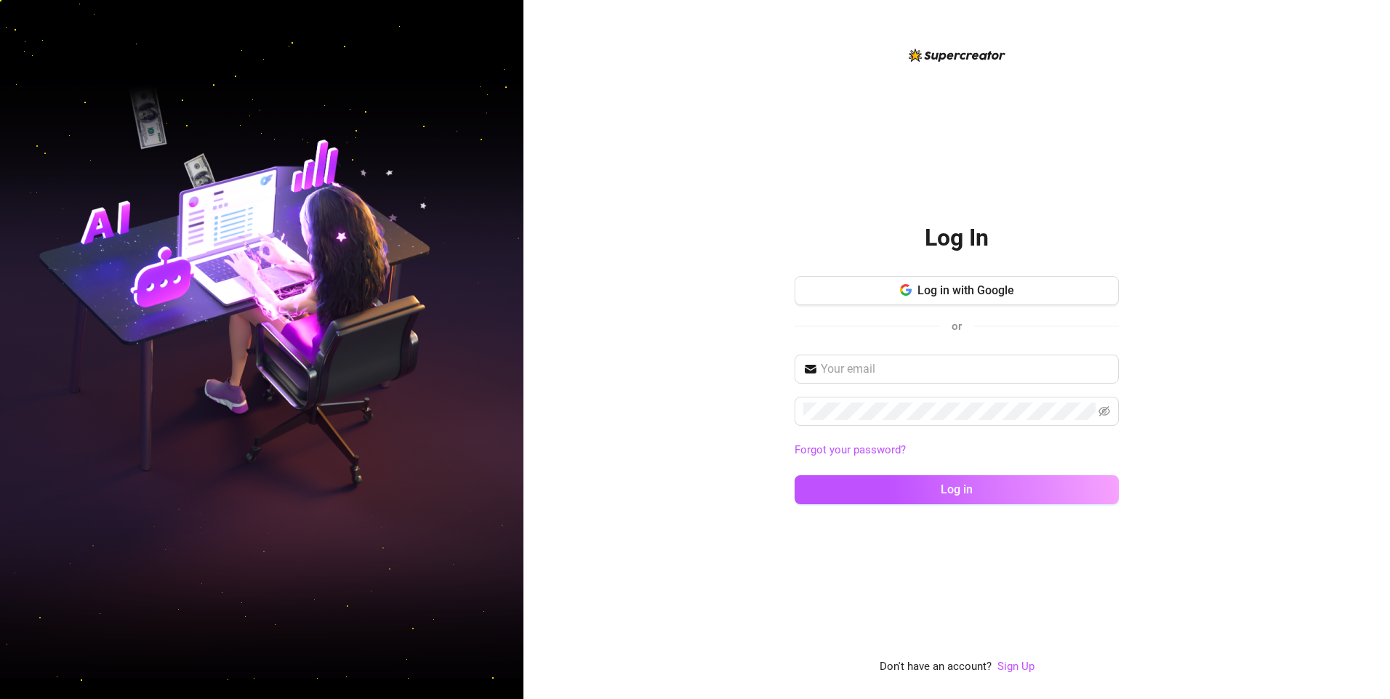
click at [856, 313] on div "Log in with Google or" at bounding box center [956, 311] width 324 height 71
click at [865, 298] on button "Log in with Google" at bounding box center [956, 290] width 324 height 29
